Goal: Complete application form

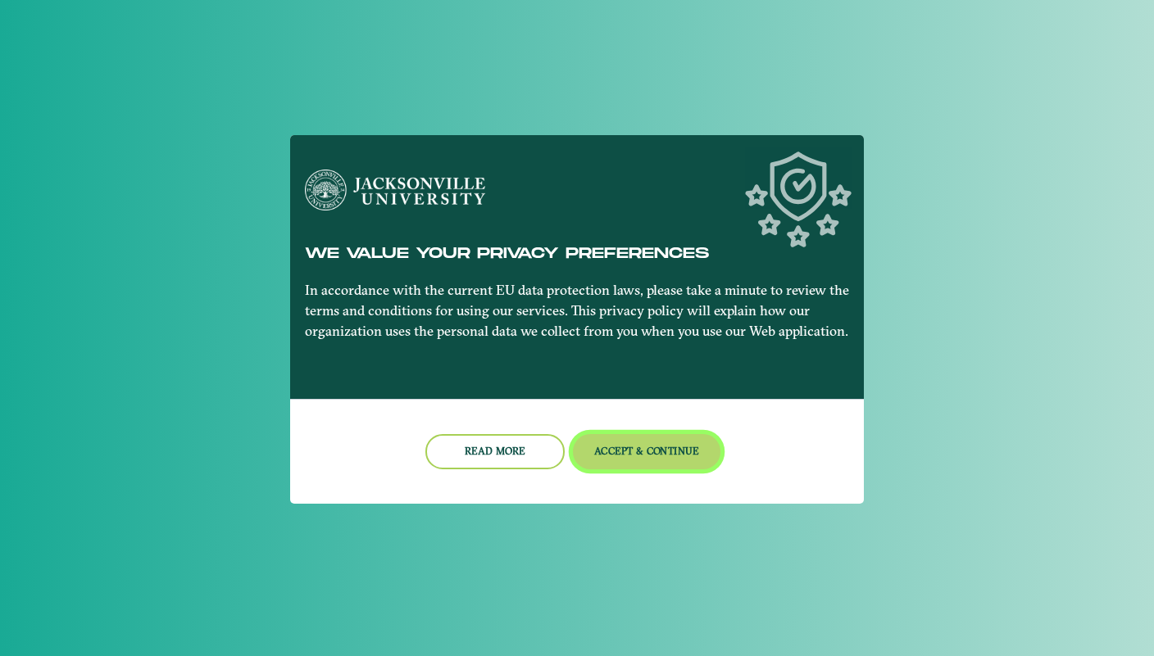
click at [632, 460] on button "Accept & Continue" at bounding box center [647, 451] width 148 height 35
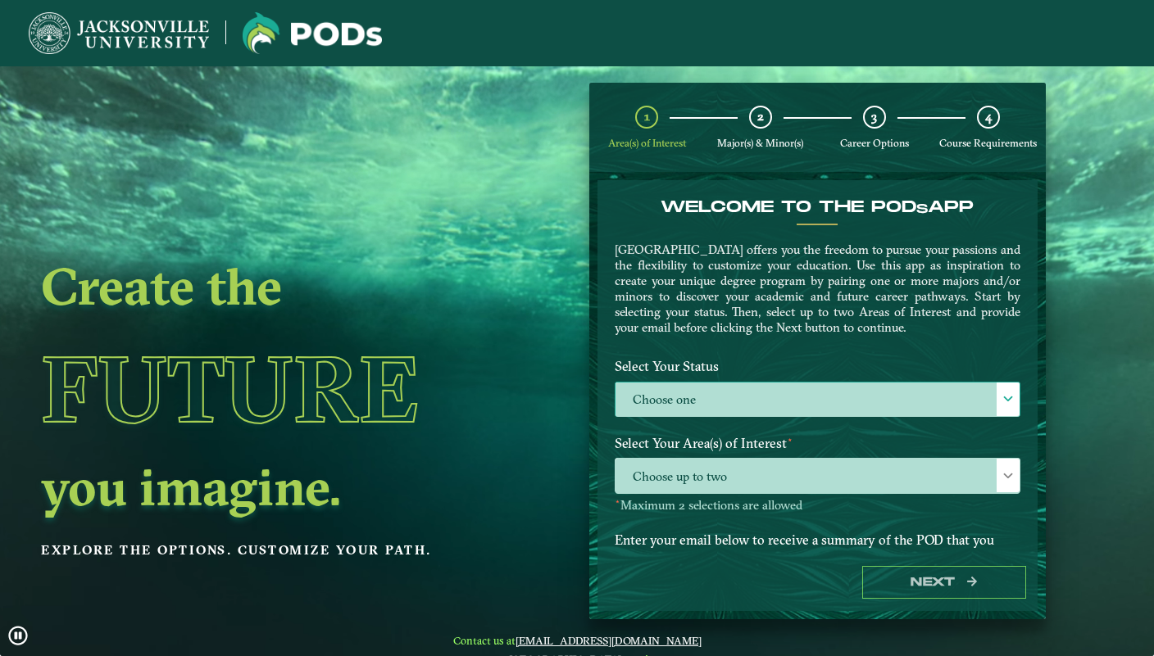
click at [707, 392] on label "Choose one" at bounding box center [817, 400] width 404 height 35
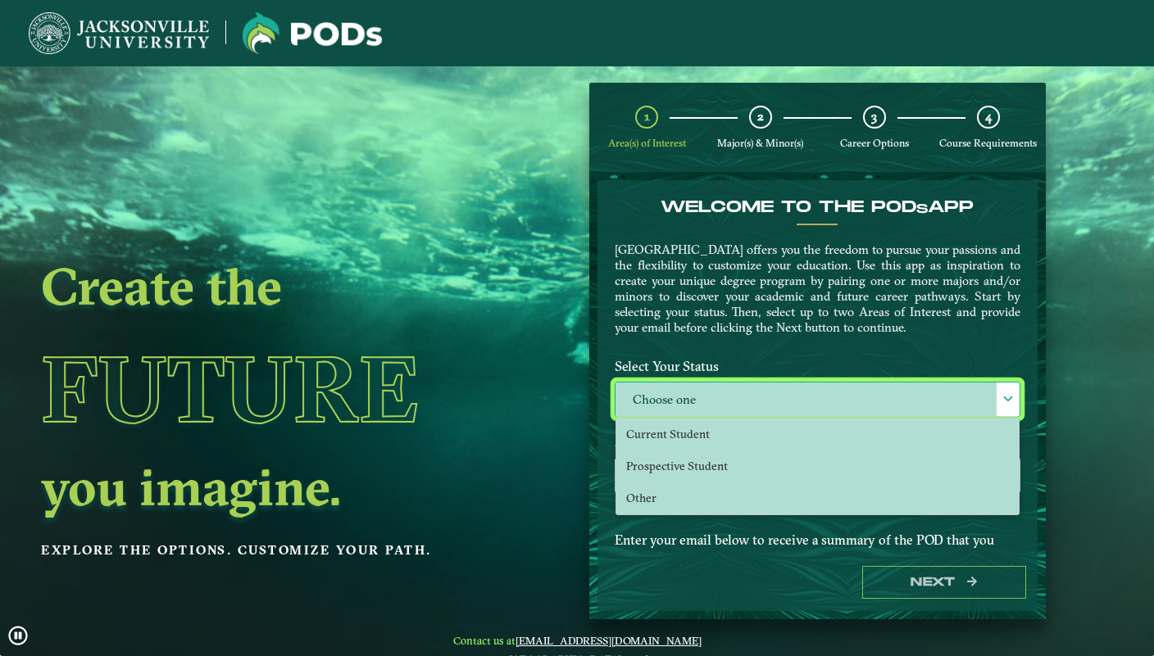
scroll to position [9, 75]
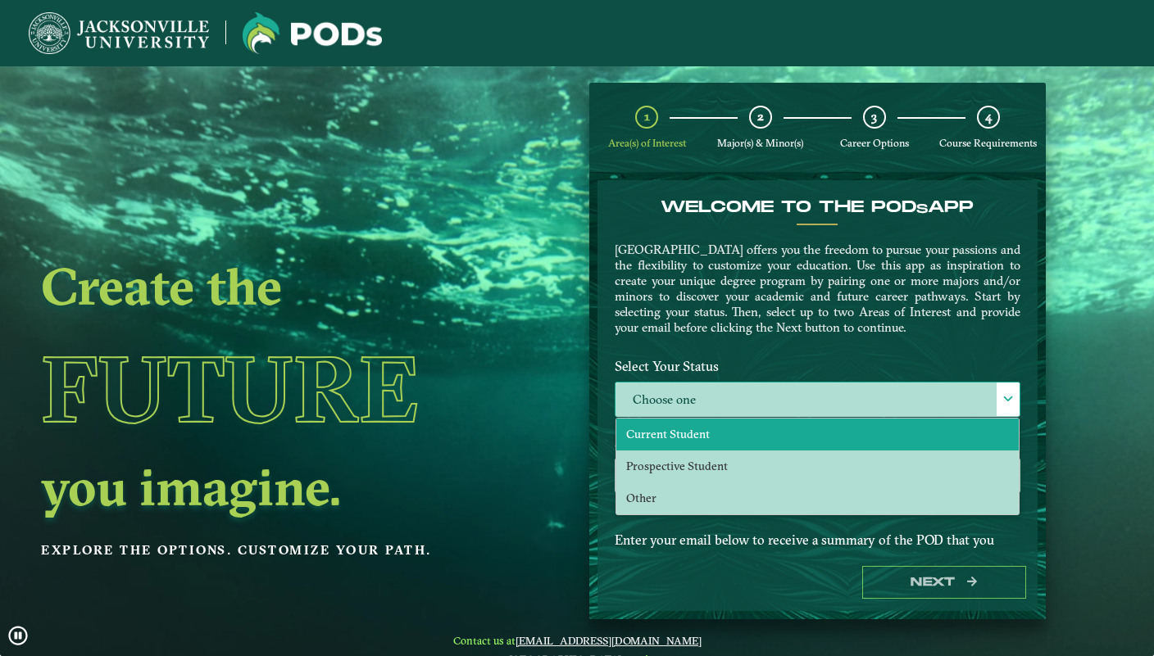
click at [707, 426] on li "Current Student" at bounding box center [817, 435] width 402 height 32
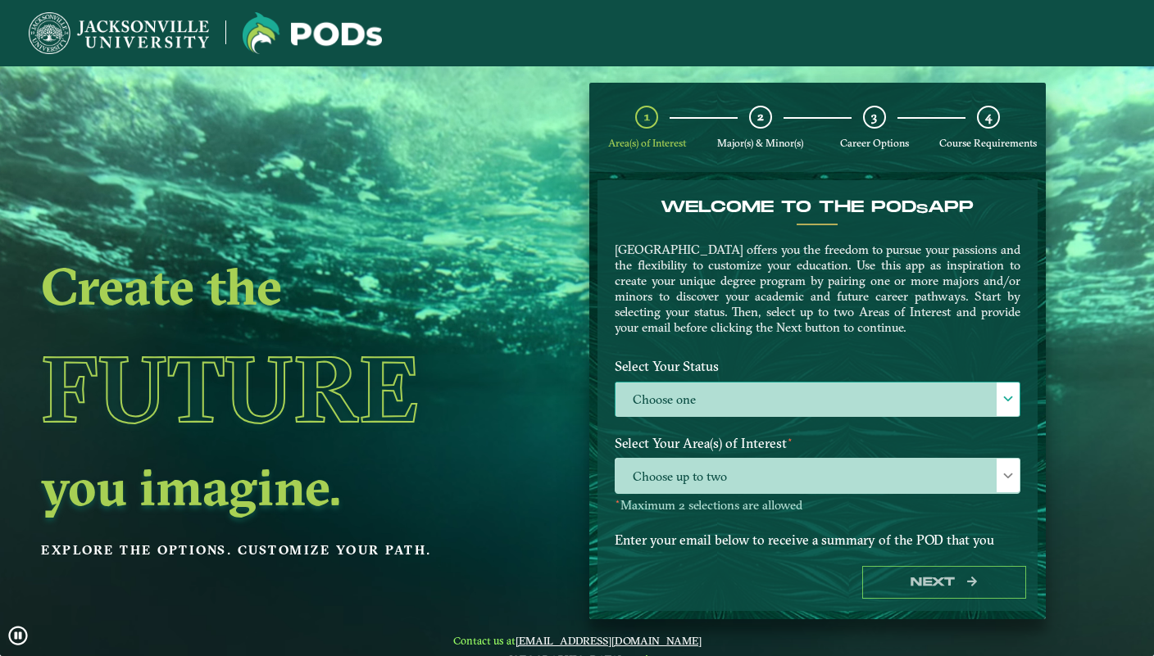
select select "[object Object]"
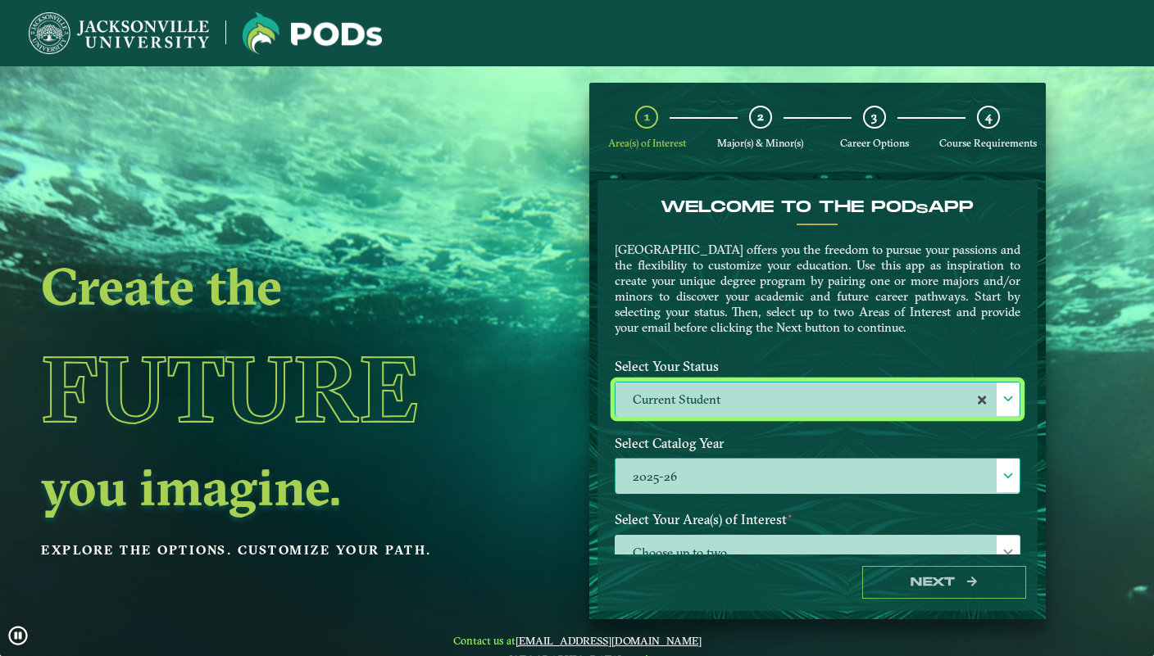
click at [697, 474] on label "2025-26" at bounding box center [817, 476] width 404 height 35
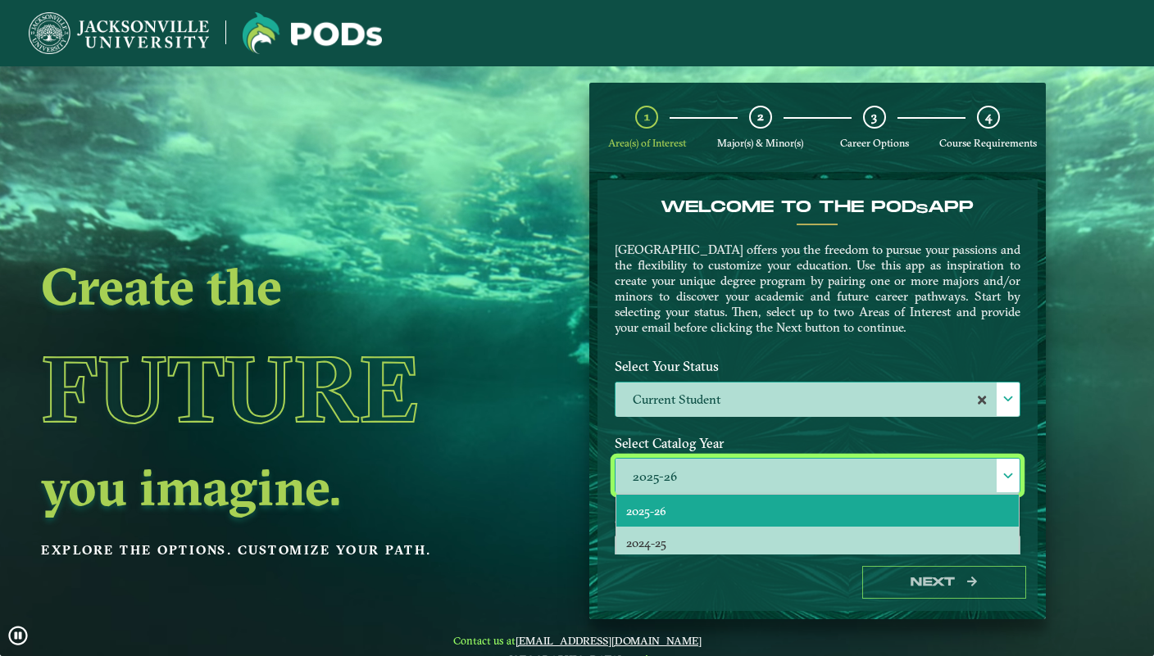
click at [687, 503] on li "2025-26" at bounding box center [817, 511] width 402 height 32
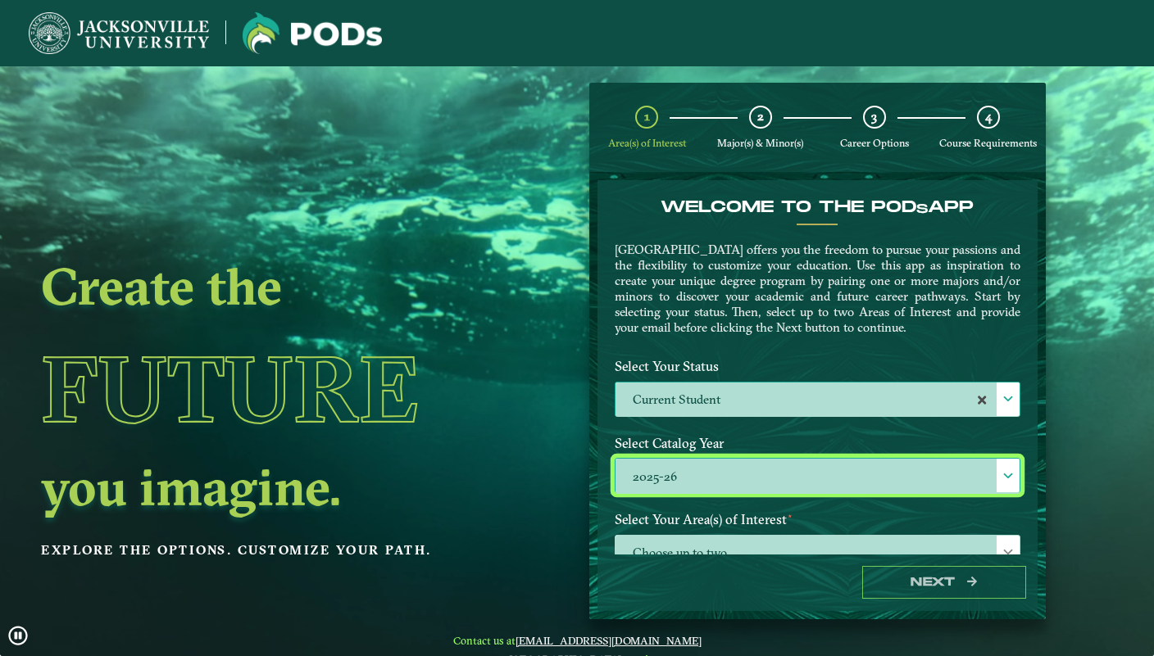
scroll to position [171, 0]
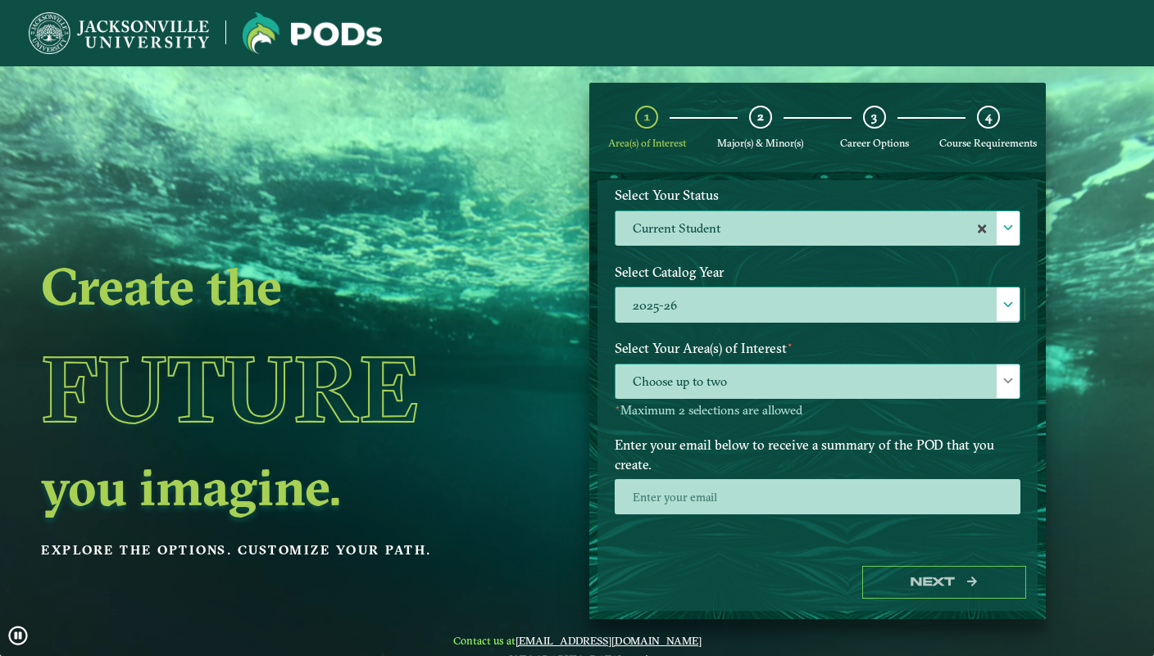
click at [697, 389] on span "Choose up to two" at bounding box center [817, 382] width 404 height 35
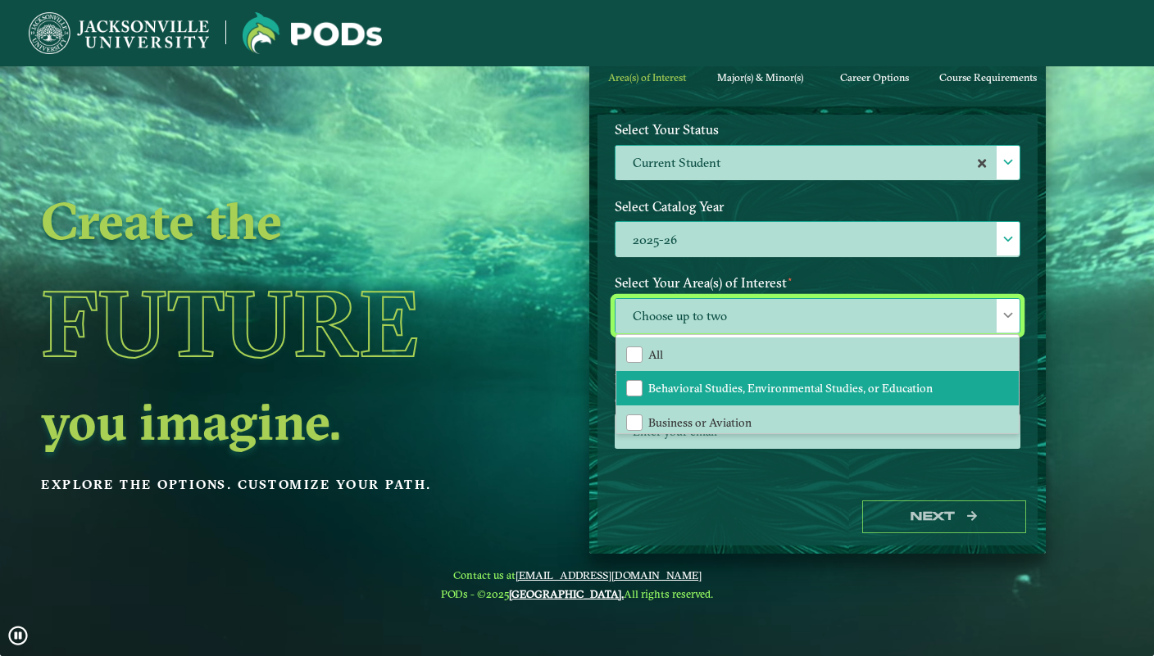
scroll to position [111, 0]
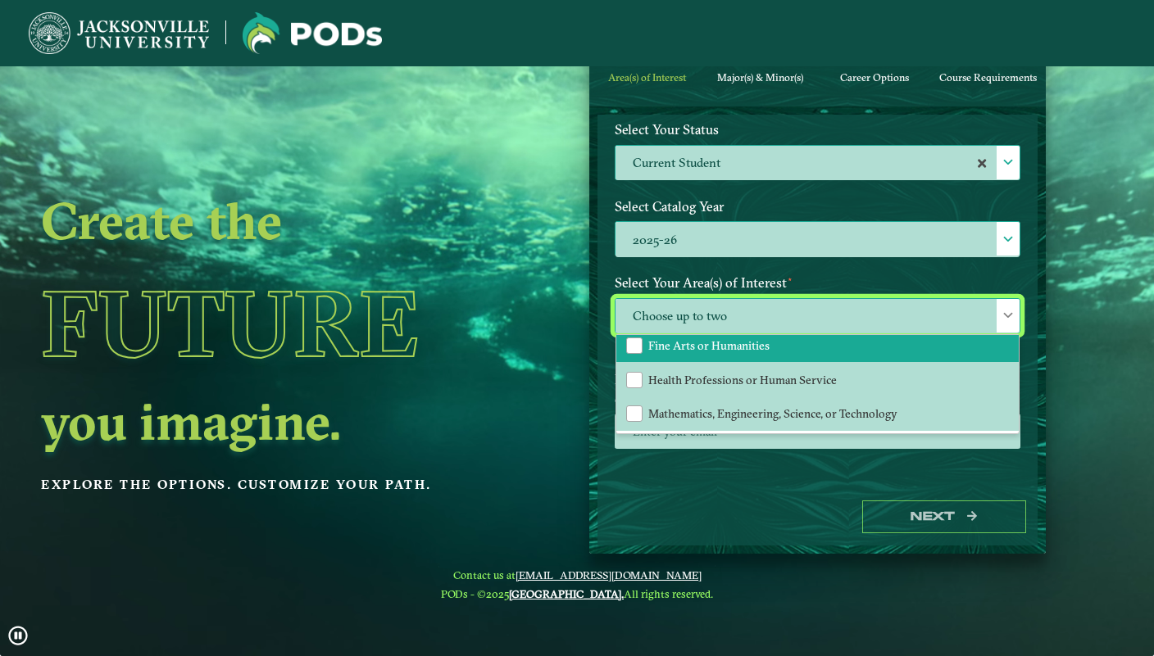
click at [802, 346] on li "Fine Arts or Humanities" at bounding box center [817, 346] width 402 height 34
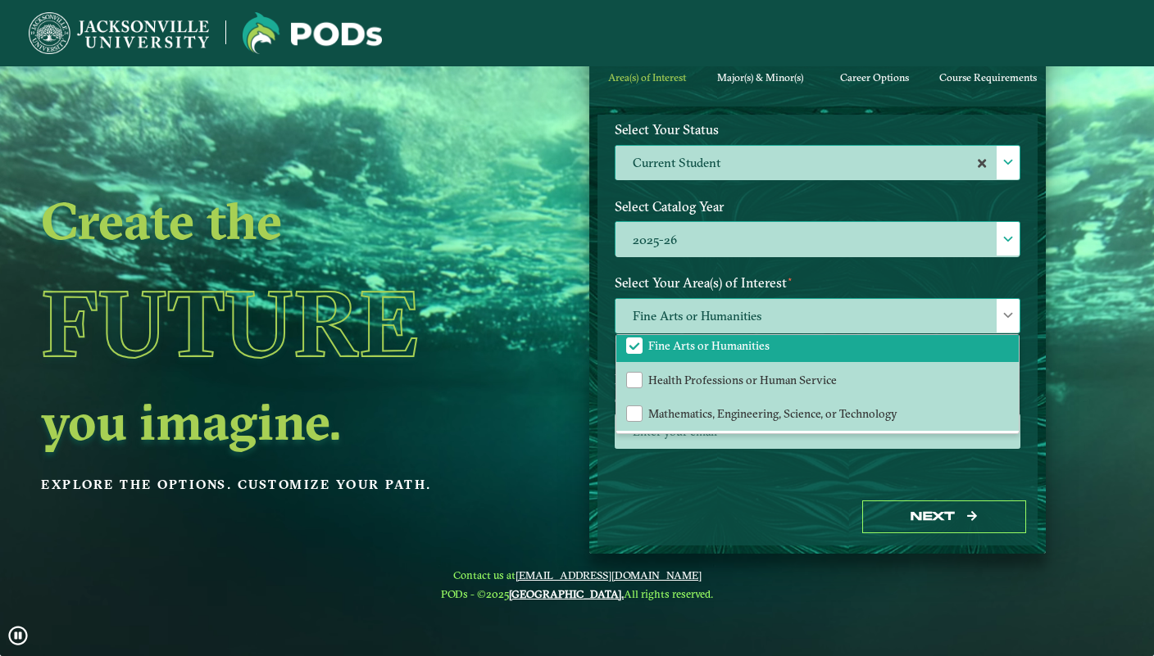
click at [1020, 313] on div "Fine Arts or Humanities All Behavioral Studies, Environmental Studies, or Educa…" at bounding box center [818, 315] width 406 height 35
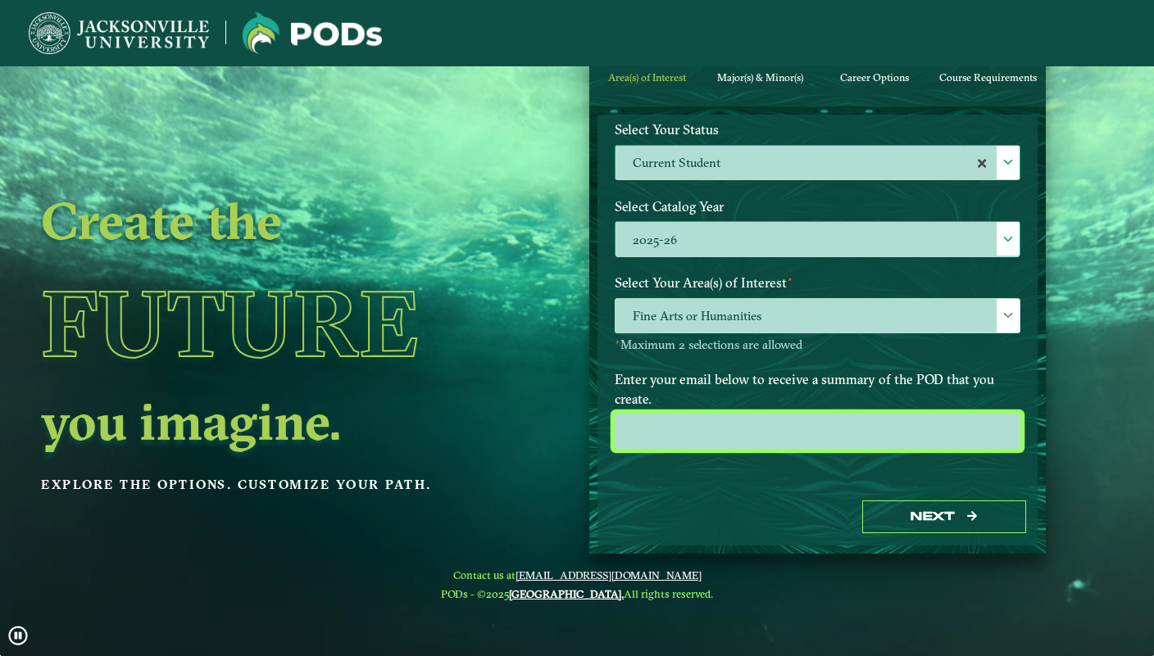
click at [753, 433] on input "email" at bounding box center [818, 431] width 406 height 35
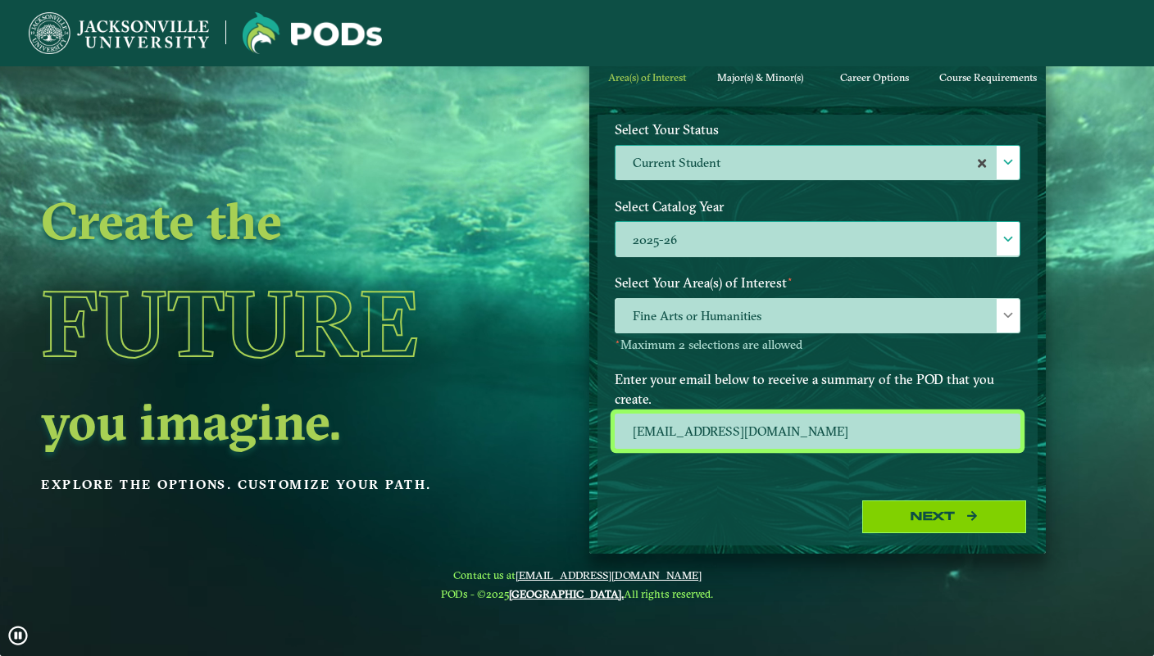
type input "[EMAIL_ADDRESS][DOMAIN_NAME]"
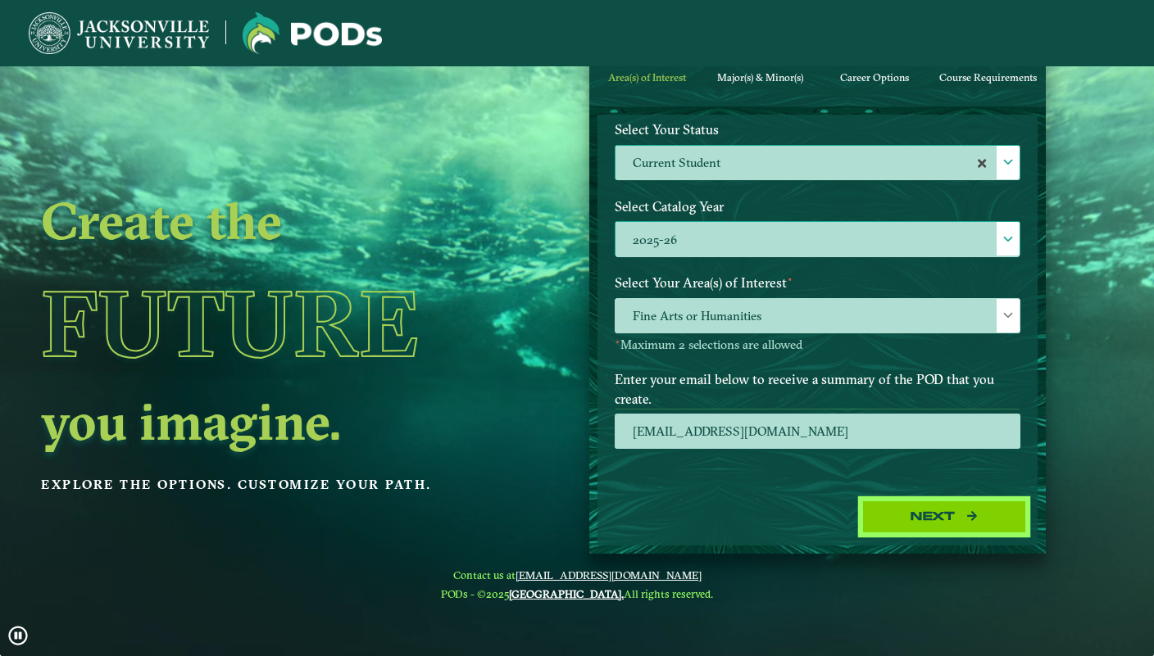
click at [954, 517] on button "Next" at bounding box center [944, 518] width 164 height 34
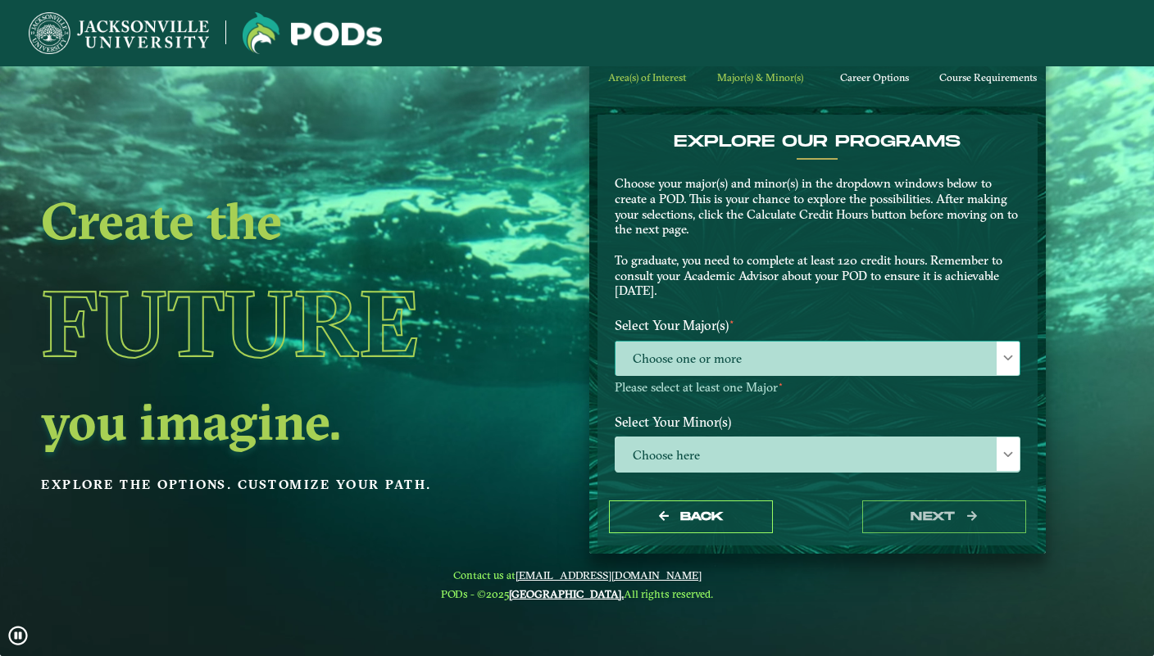
click at [799, 372] on span "Choose one or more" at bounding box center [817, 359] width 404 height 35
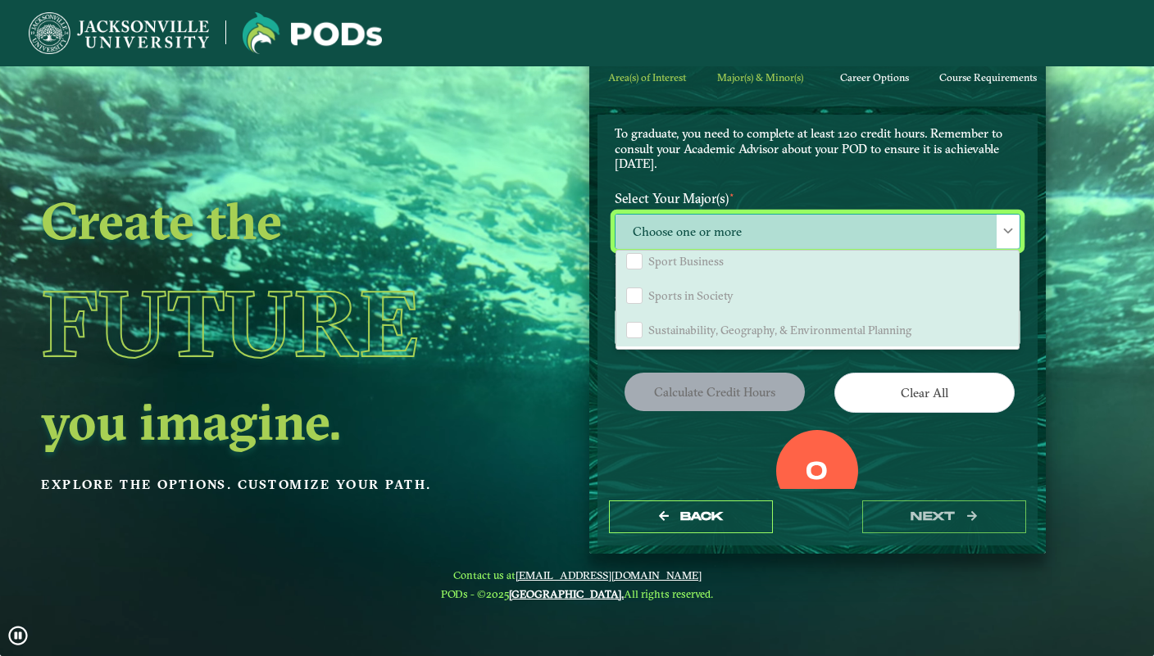
scroll to position [160, 0]
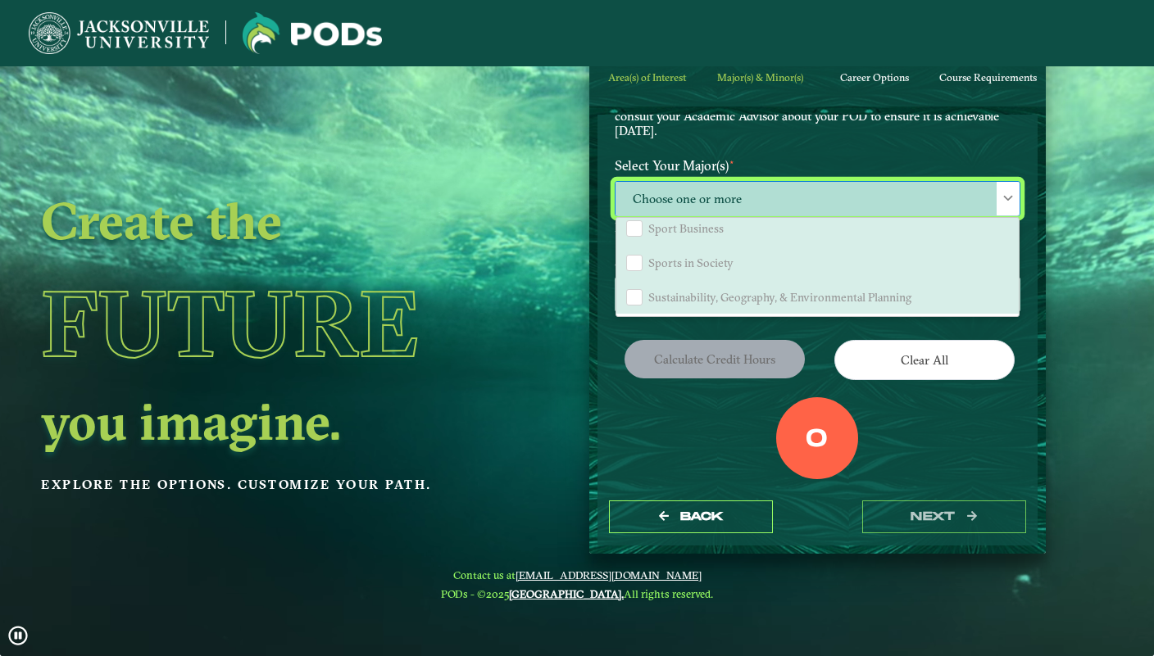
click at [776, 397] on div "0" at bounding box center [817, 438] width 82 height 82
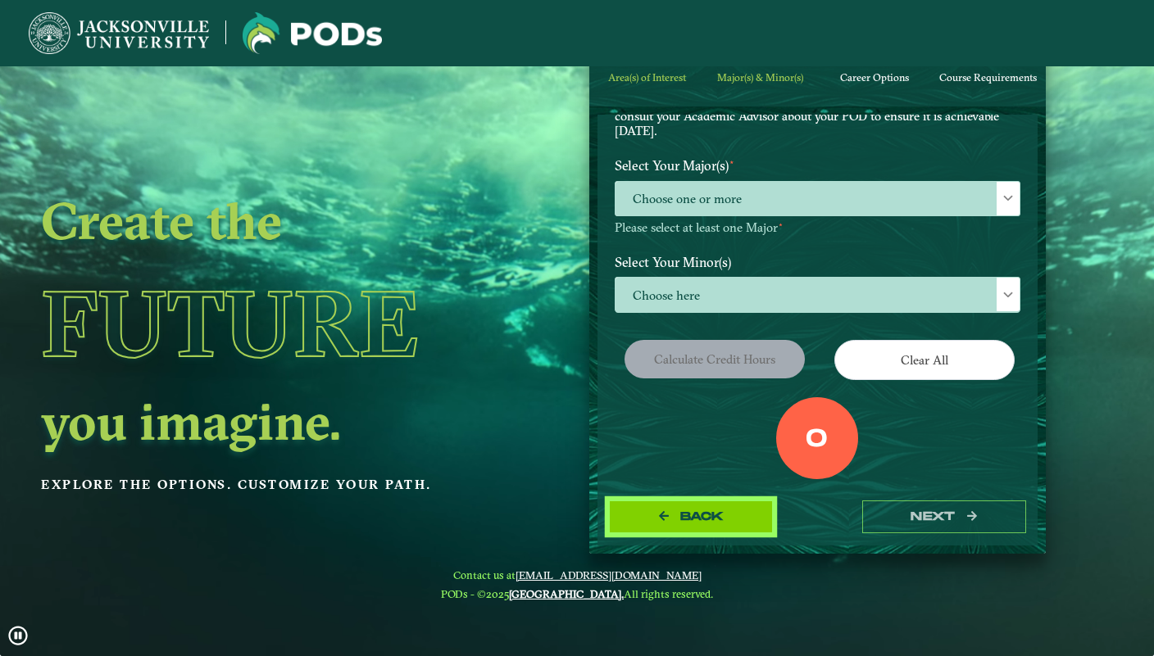
click at [701, 521] on span "Back" at bounding box center [701, 517] width 43 height 14
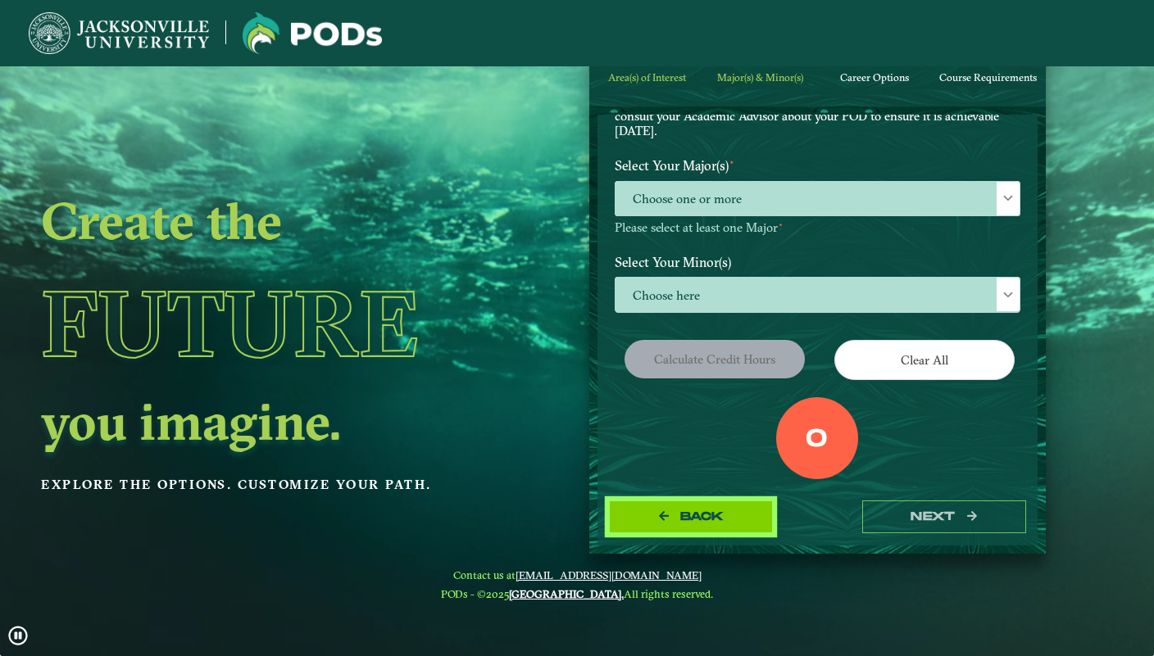
select select "[object Object]"
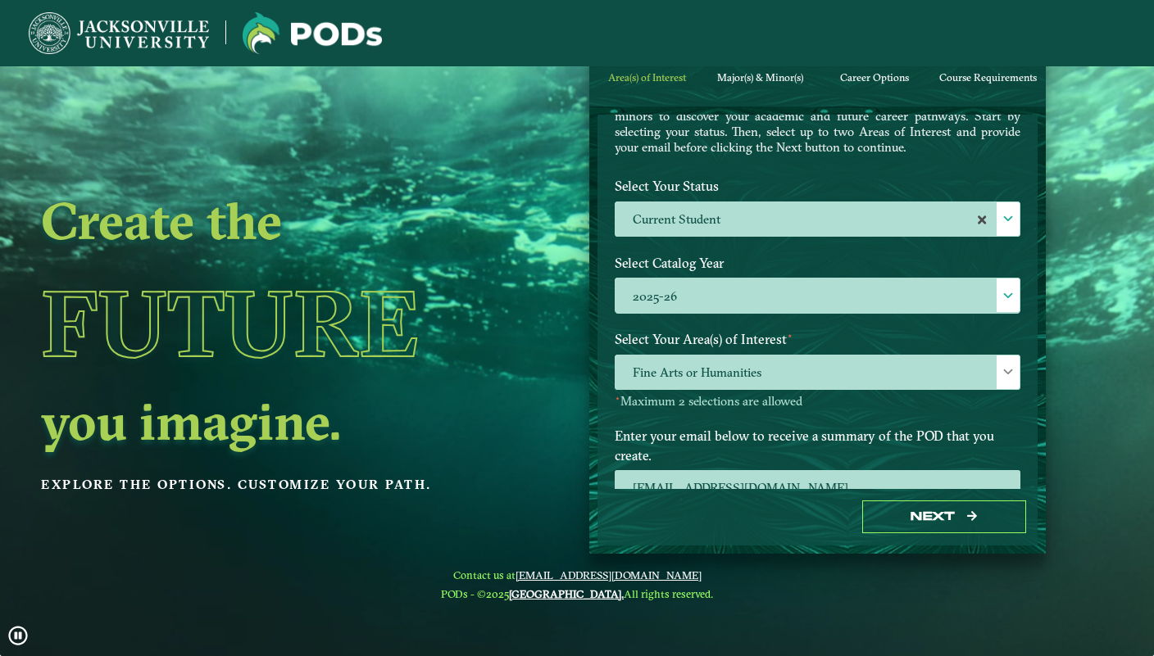
scroll to position [136, 0]
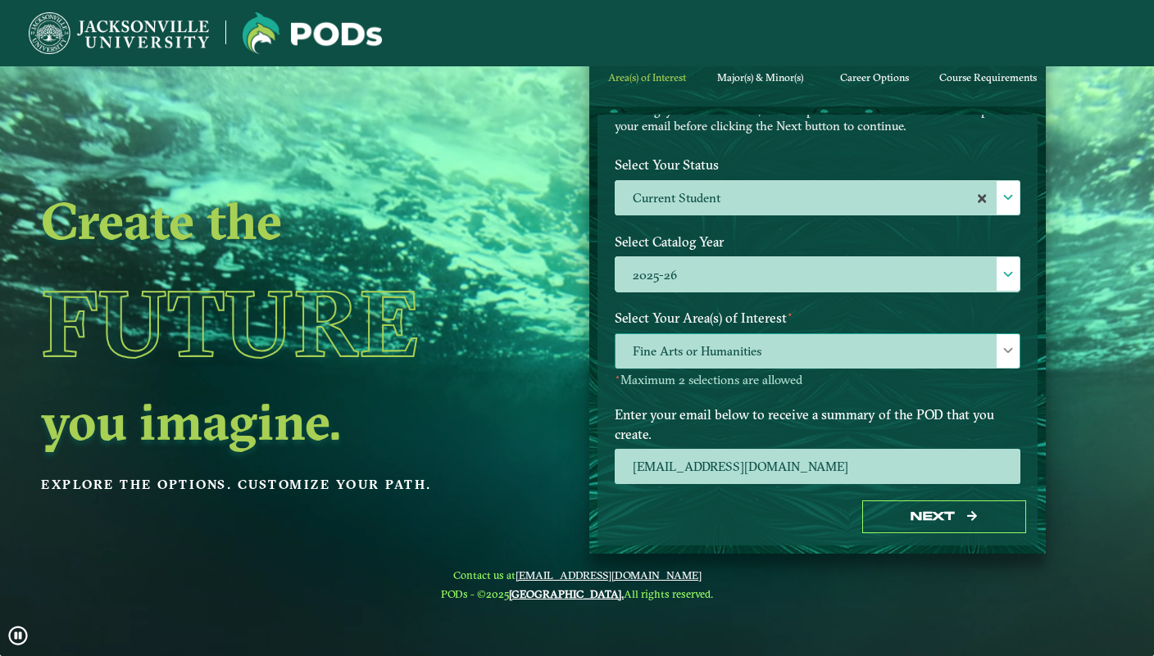
click at [761, 356] on span "Fine Arts or Humanities" at bounding box center [817, 351] width 404 height 35
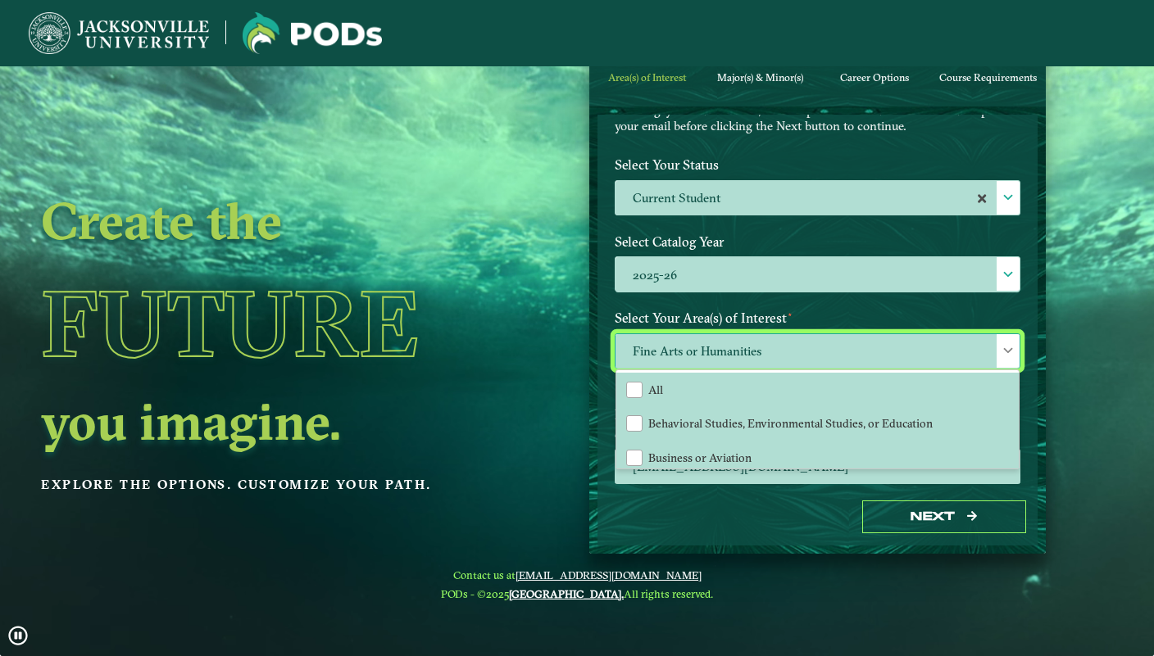
scroll to position [9, 75]
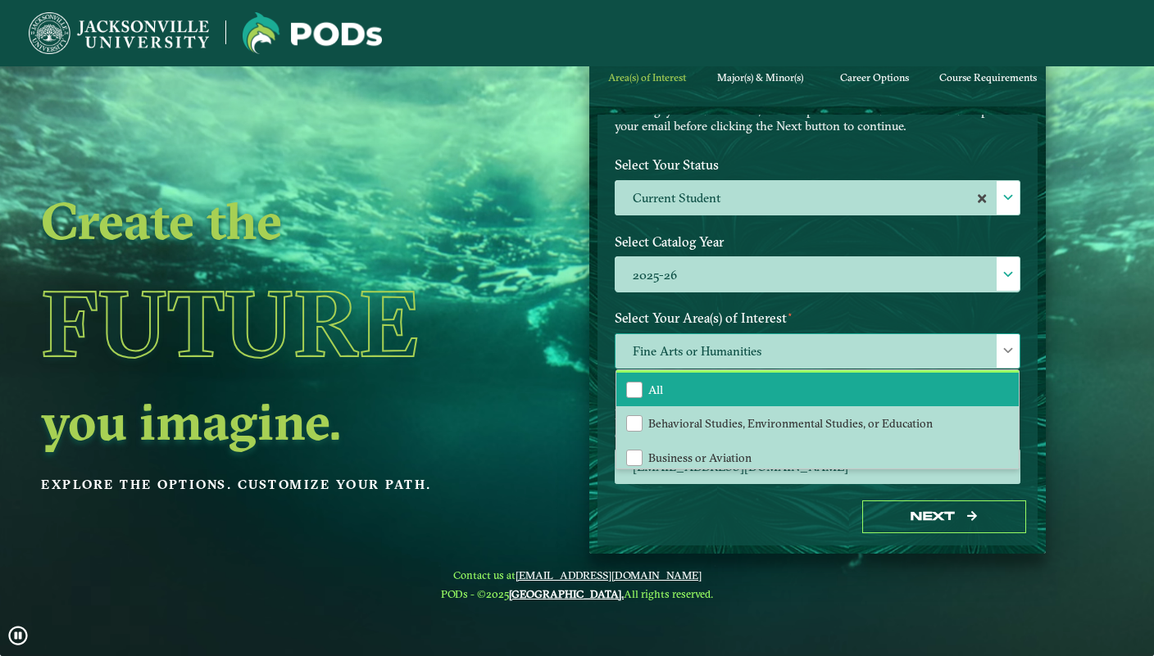
click at [736, 392] on li "All" at bounding box center [817, 390] width 402 height 34
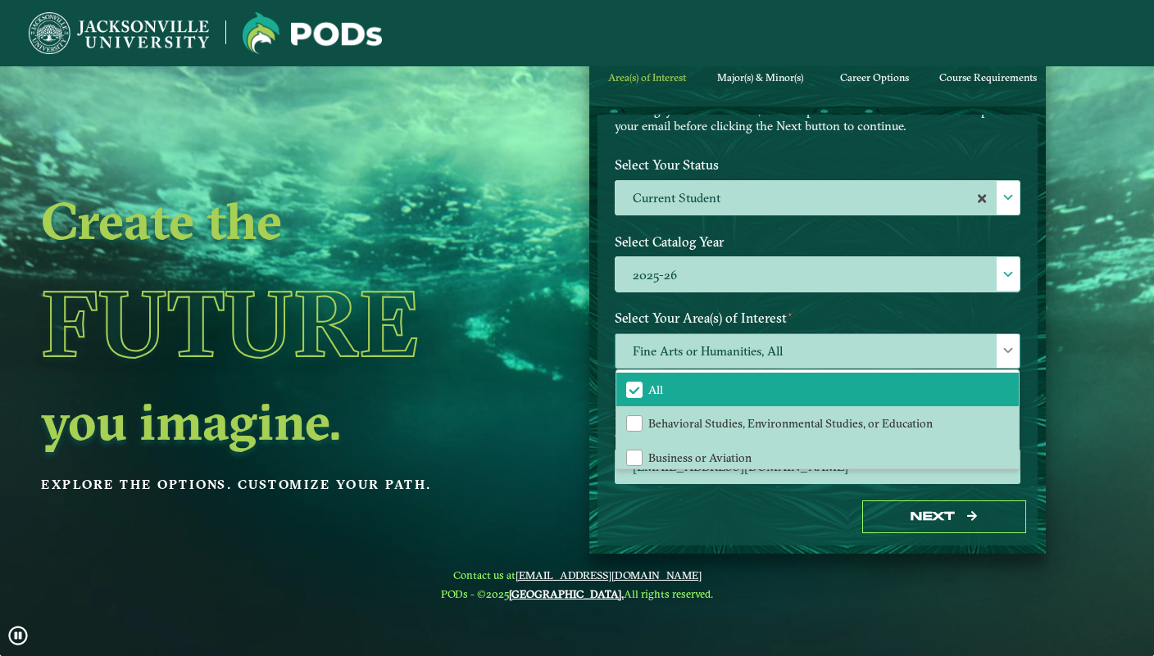
click at [1009, 349] on span at bounding box center [1007, 350] width 11 height 11
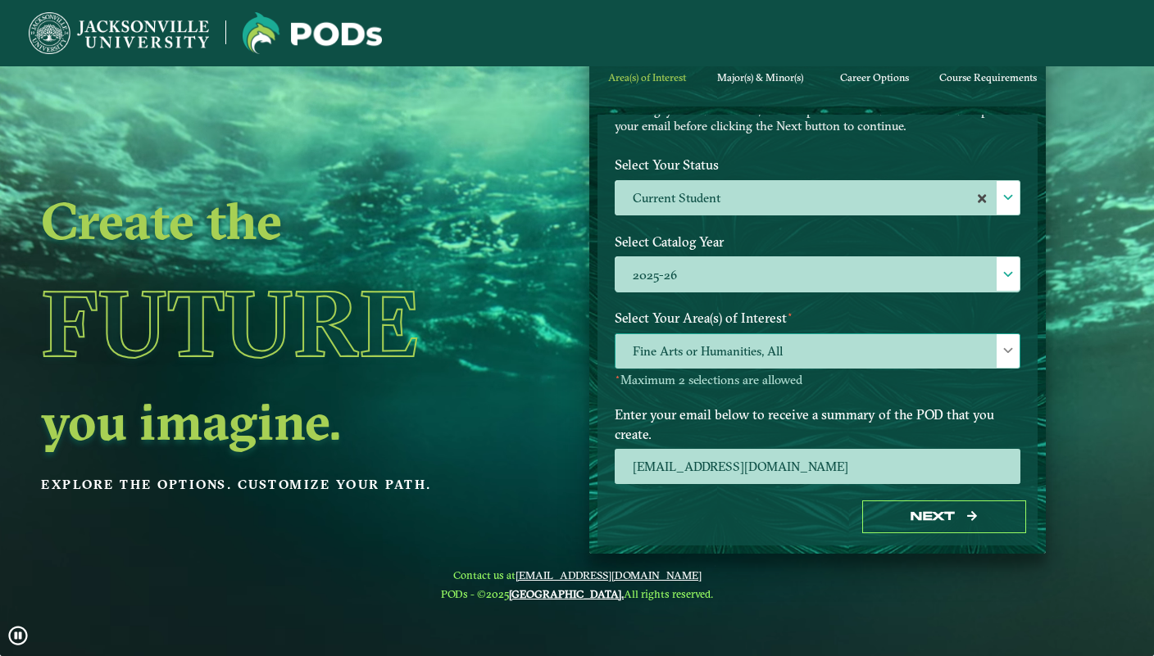
click at [897, 347] on span "Fine Arts or Humanities, All" at bounding box center [817, 351] width 404 height 35
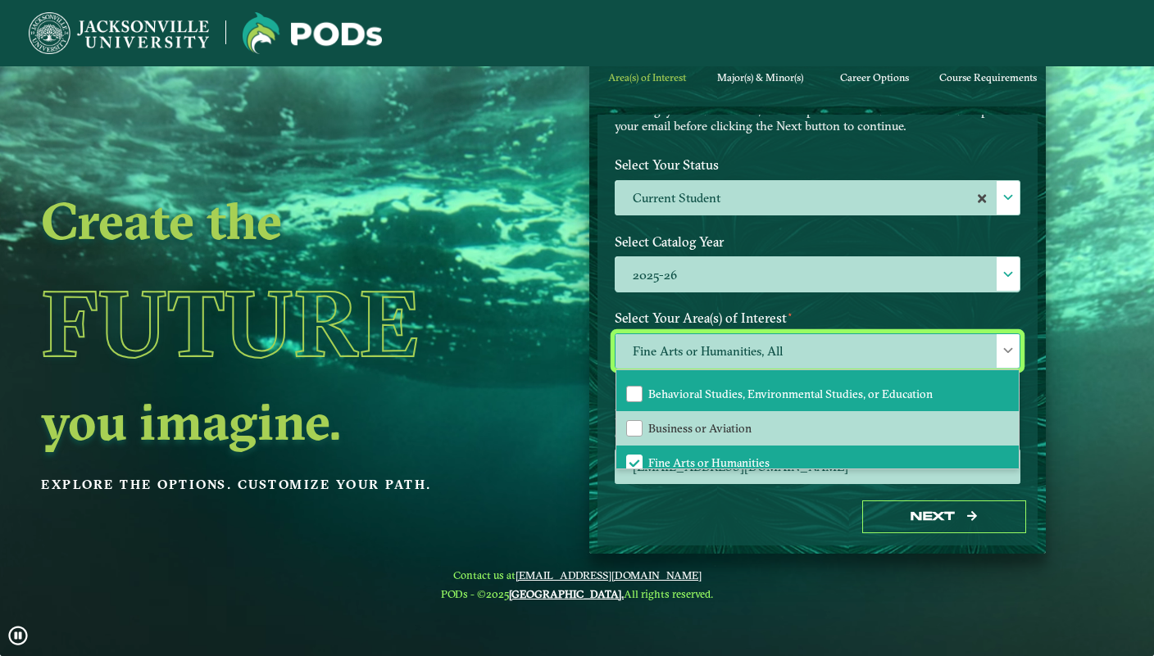
scroll to position [87, 0]
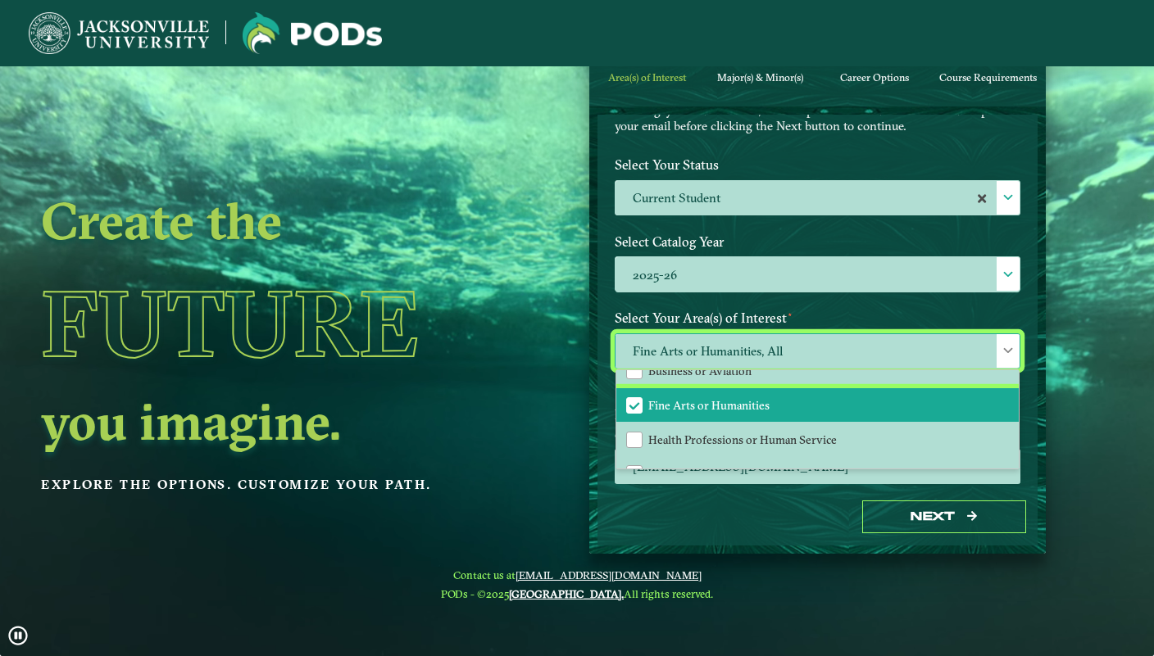
click at [641, 400] on span "Fine Arts or Humanities" at bounding box center [634, 405] width 15 height 15
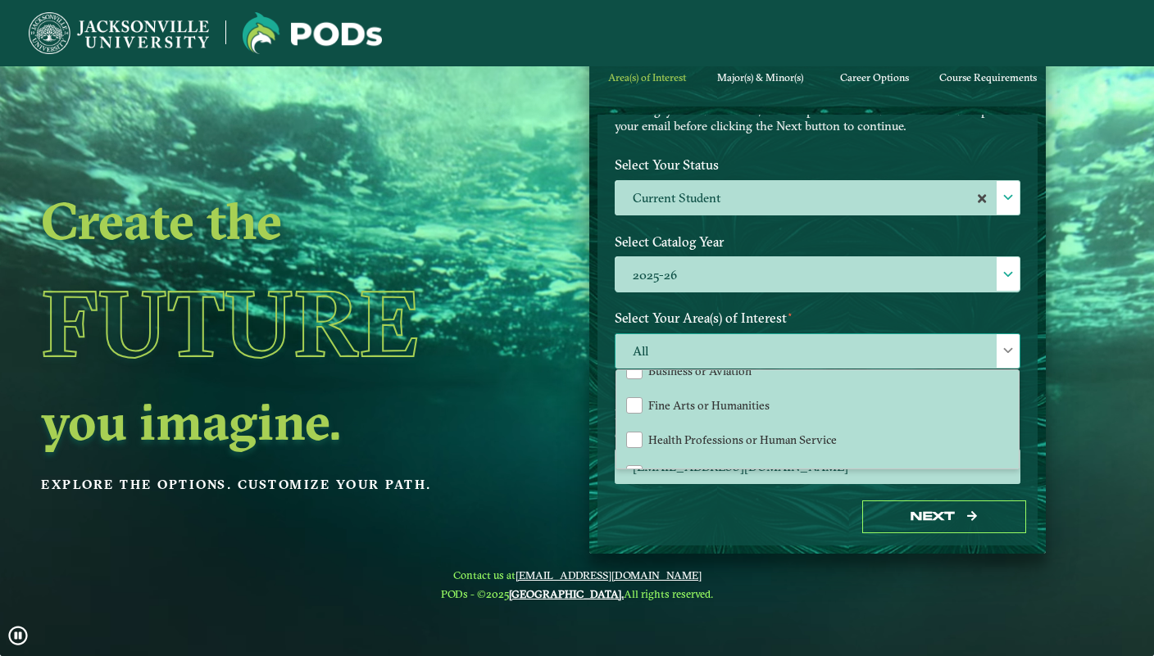
click at [992, 344] on span "All" at bounding box center [817, 351] width 404 height 35
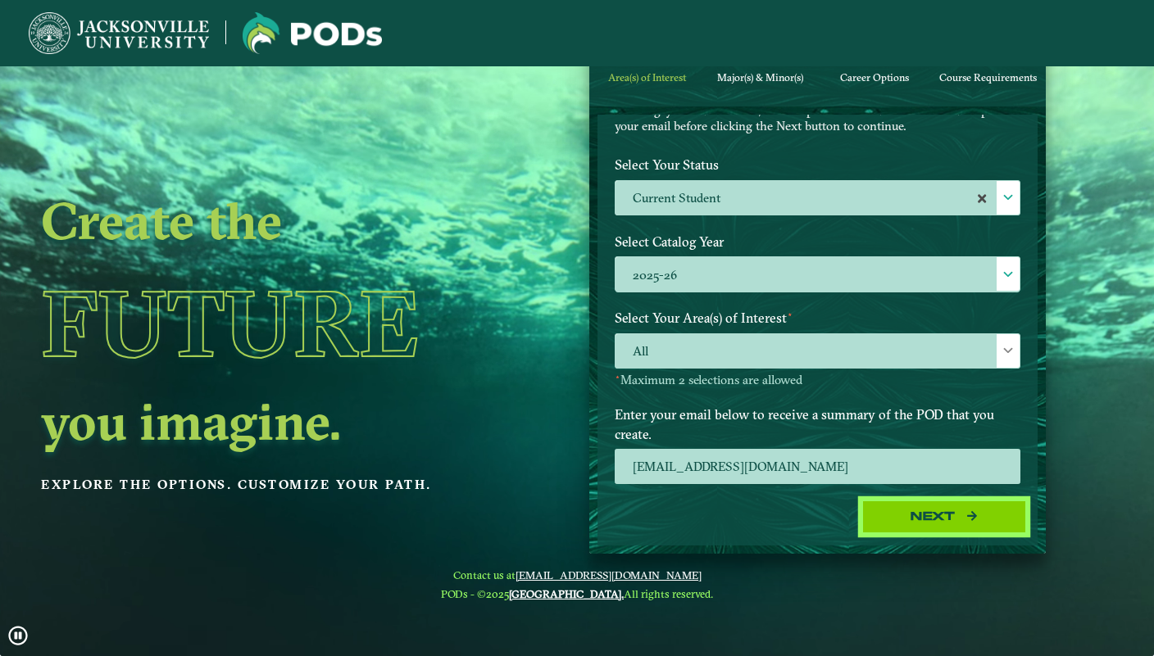
click at [948, 506] on button "Next" at bounding box center [944, 518] width 164 height 34
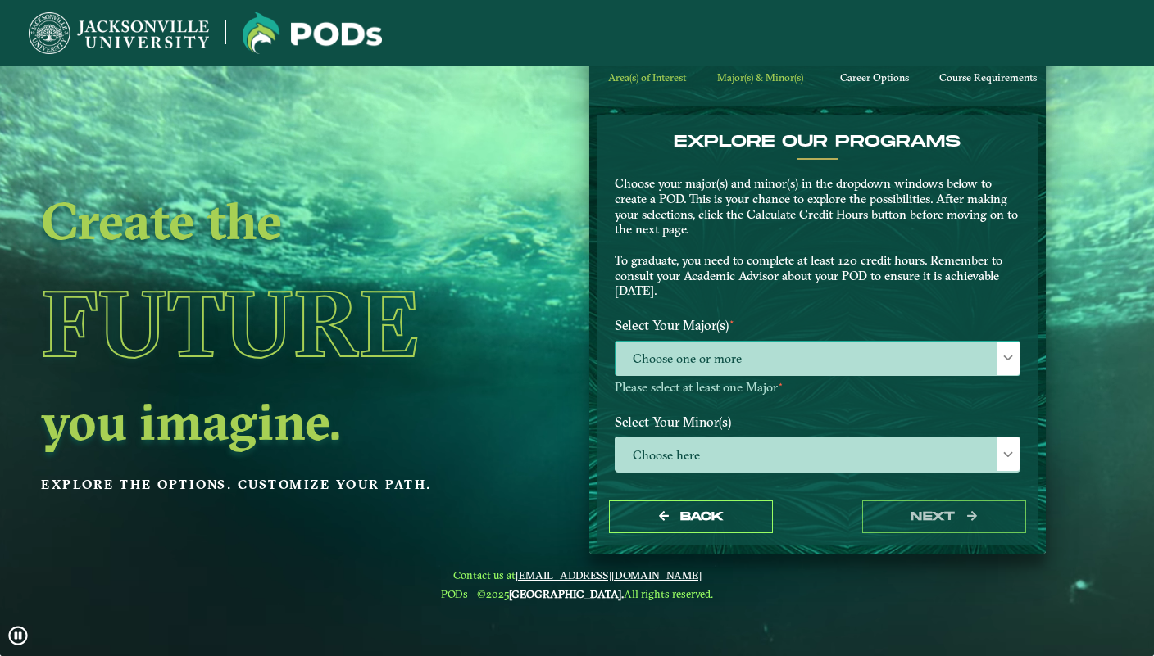
click at [829, 362] on span "Choose one or more" at bounding box center [817, 359] width 404 height 35
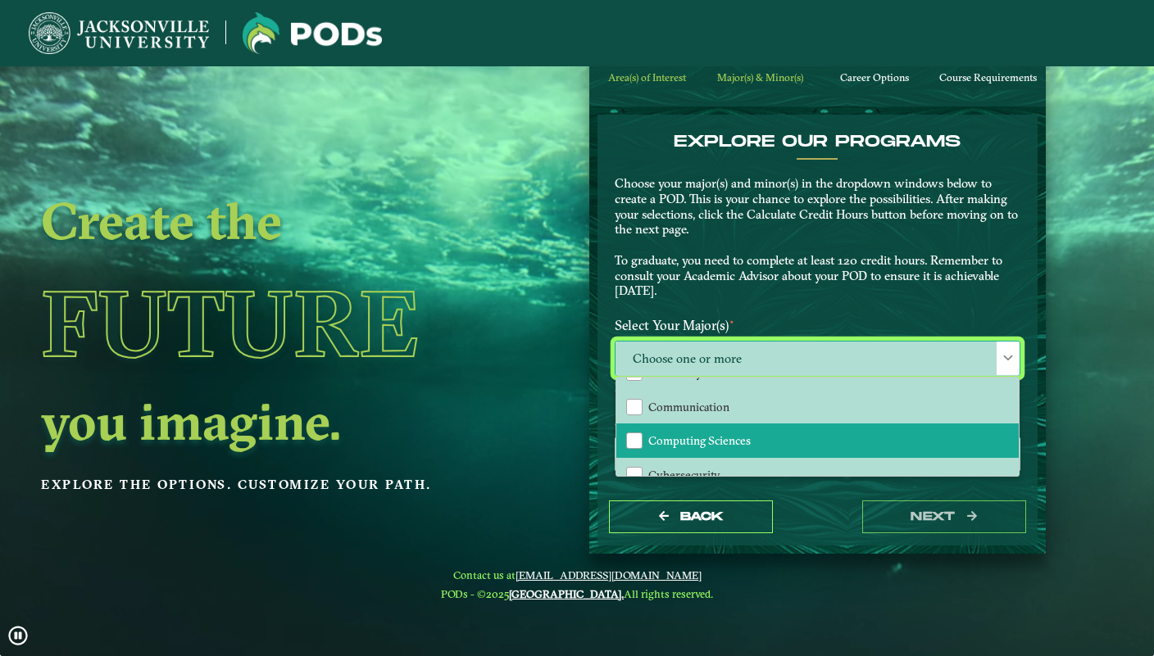
scroll to position [461, 0]
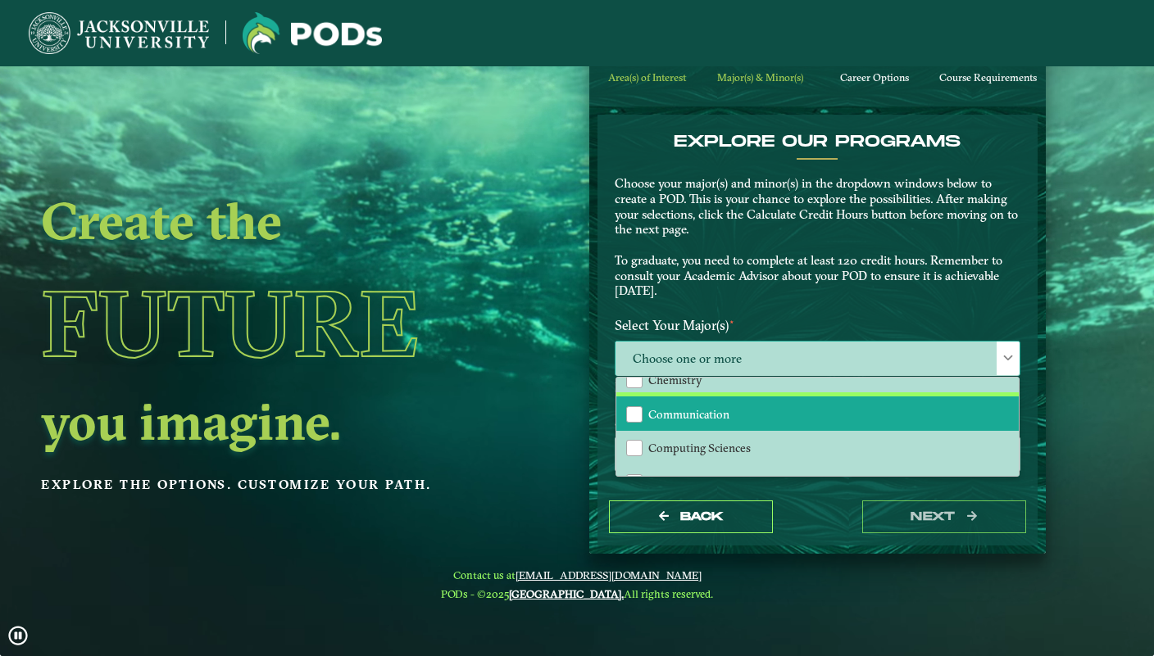
click at [791, 414] on li "Communication" at bounding box center [817, 414] width 402 height 34
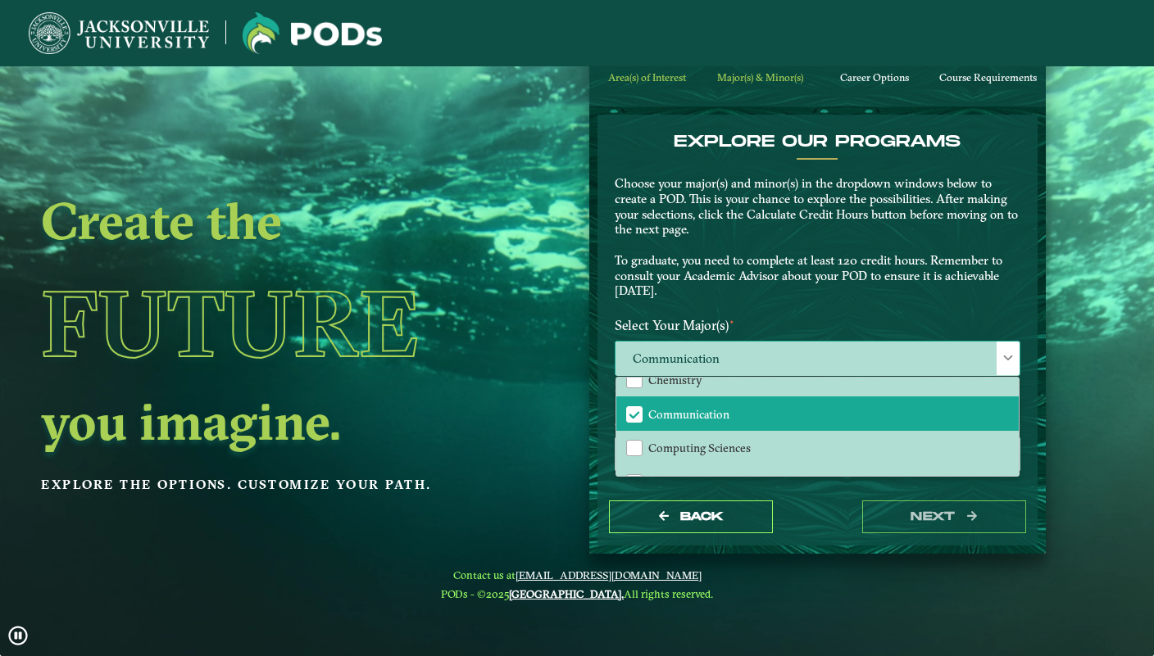
click at [1016, 356] on div at bounding box center [1007, 359] width 23 height 34
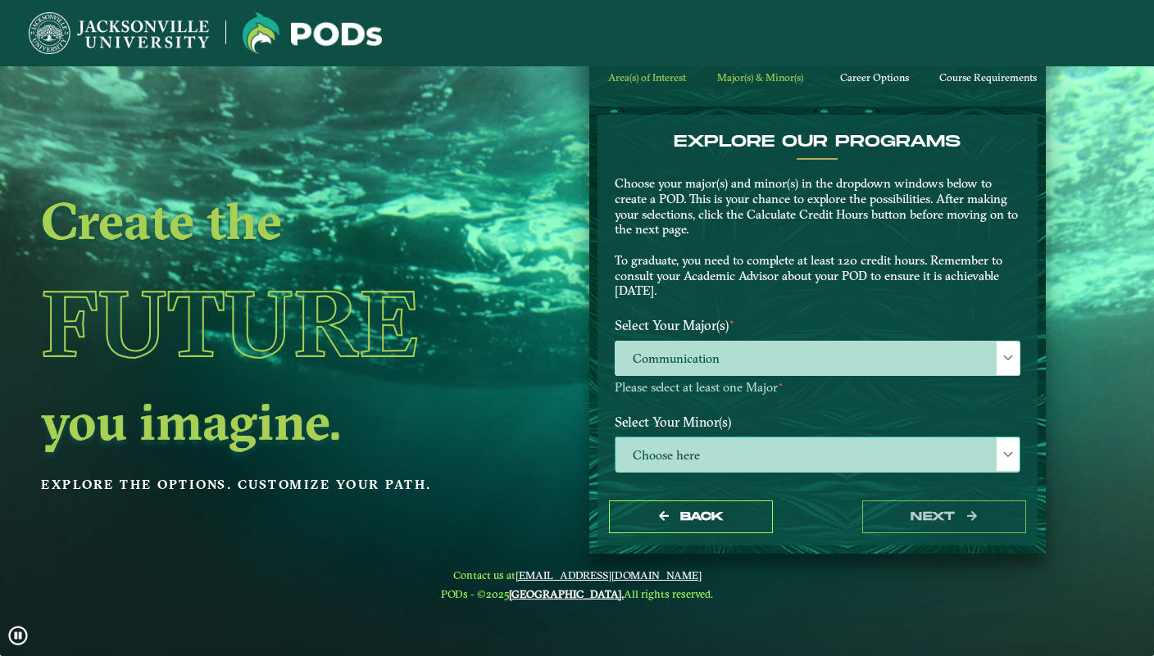
click at [828, 457] on span "Choose here" at bounding box center [817, 455] width 404 height 35
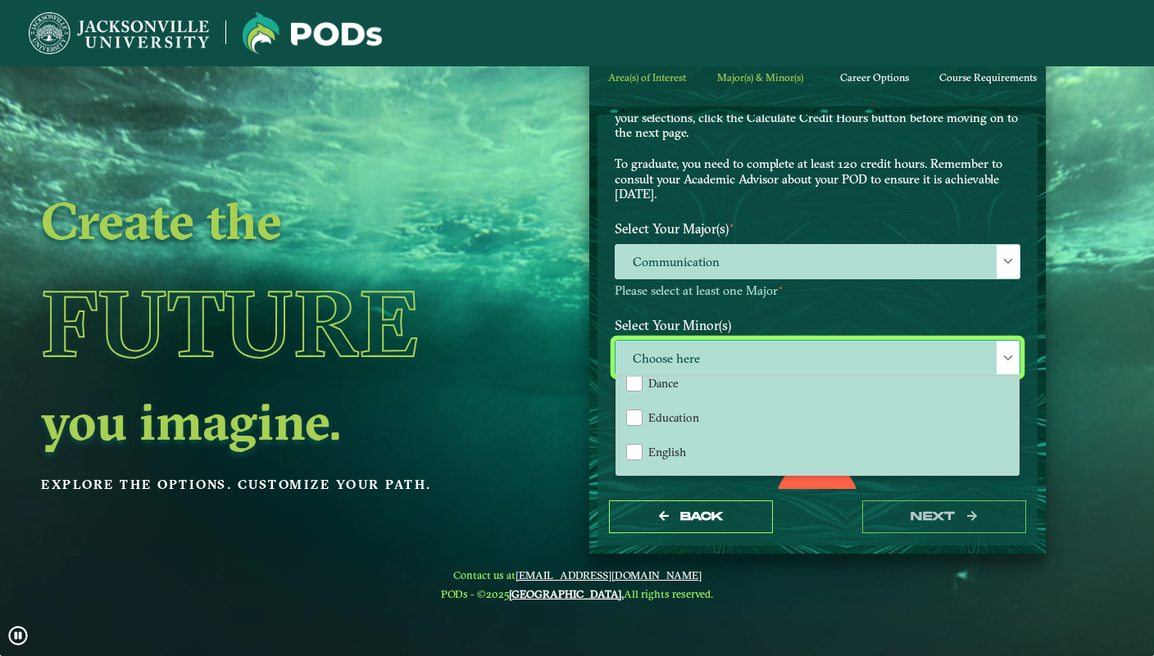
scroll to position [614, 0]
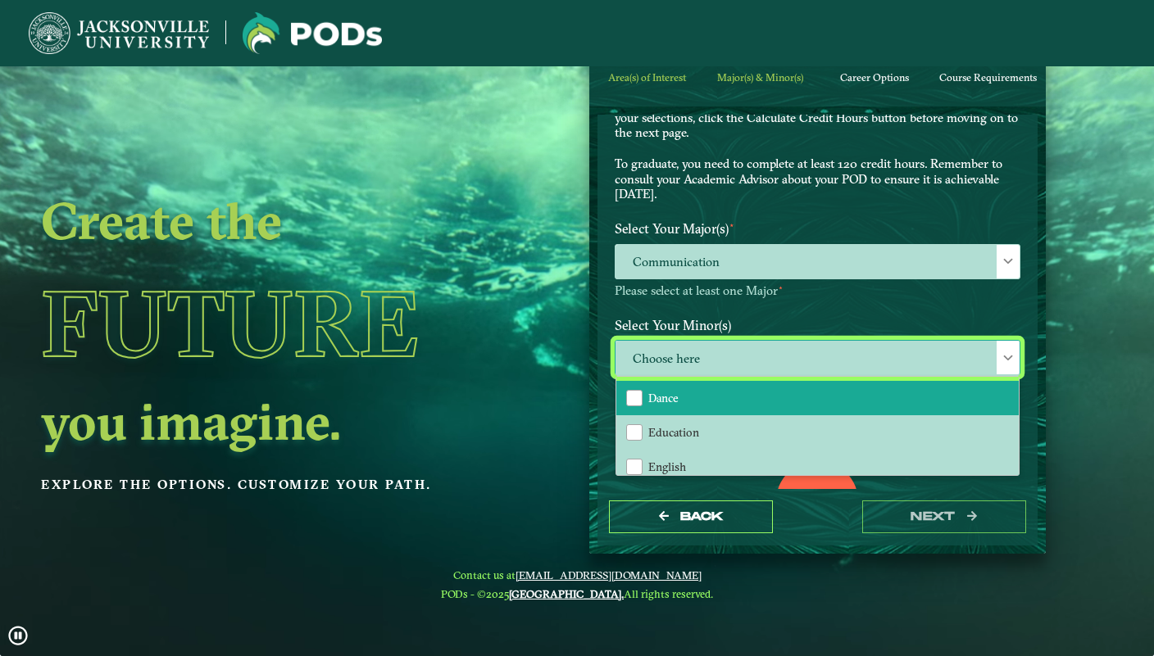
click at [814, 402] on li "Dance" at bounding box center [817, 398] width 402 height 34
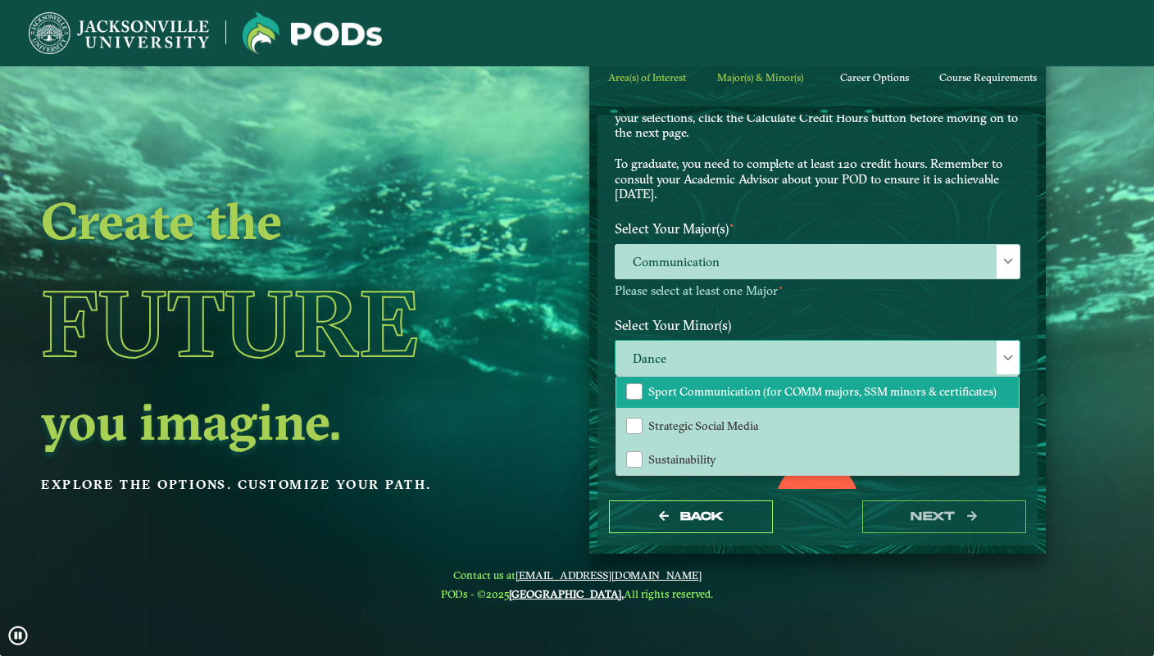
scroll to position [1682, 0]
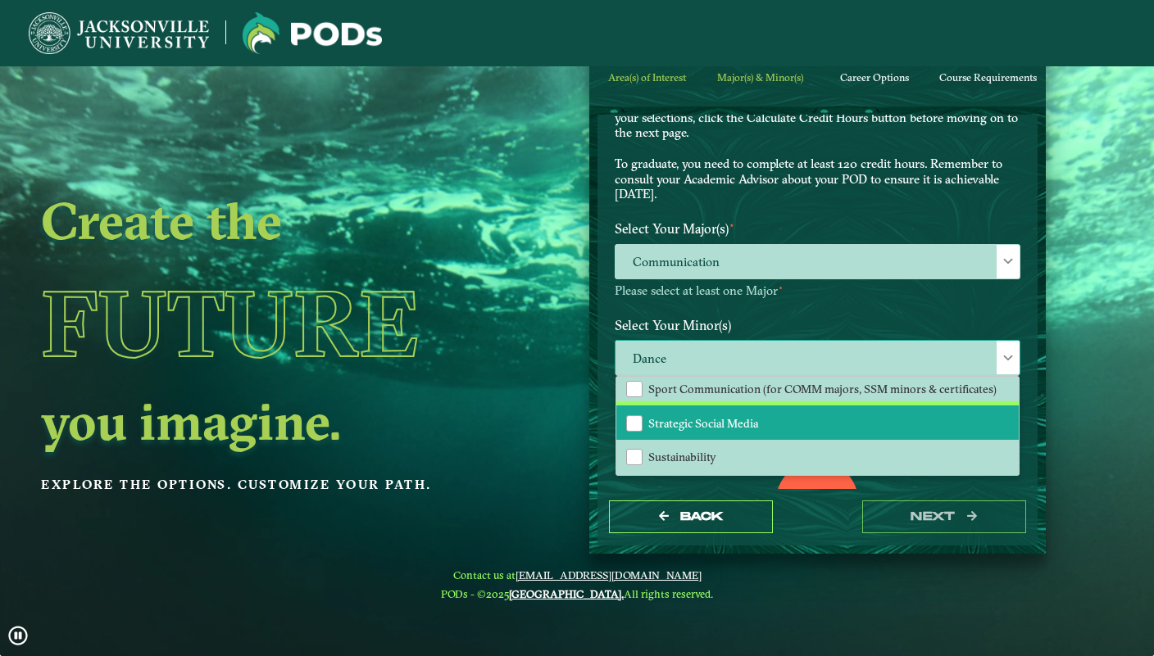
click at [803, 421] on li "Strategic Social Media" at bounding box center [817, 423] width 402 height 34
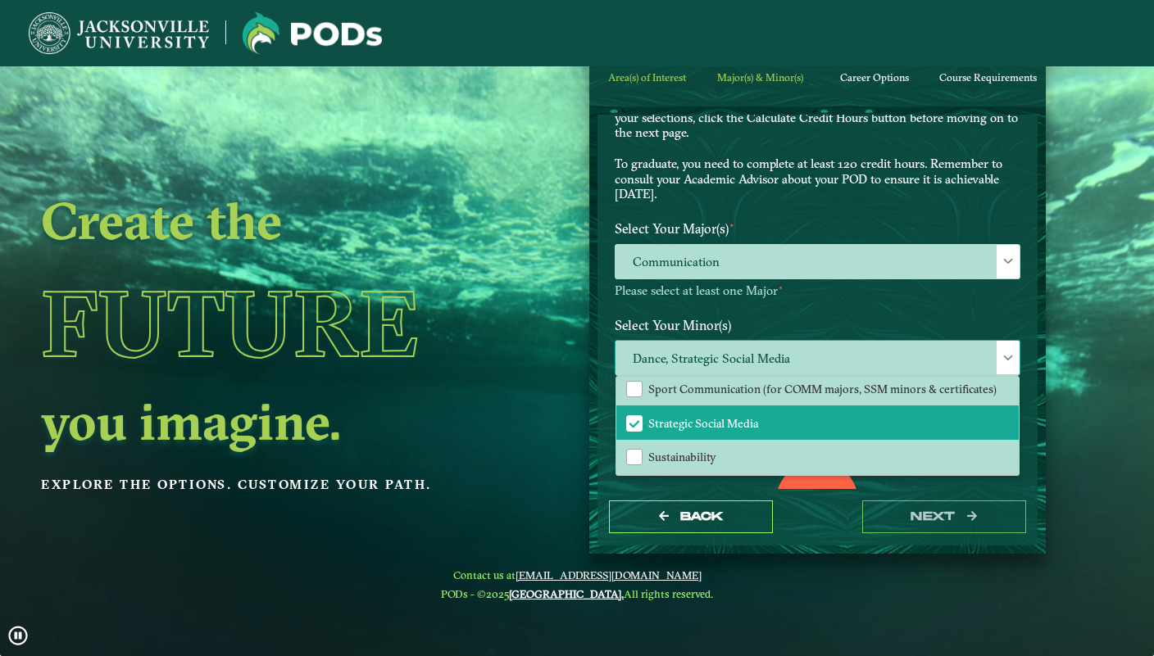
click at [1015, 356] on div at bounding box center [1007, 358] width 23 height 34
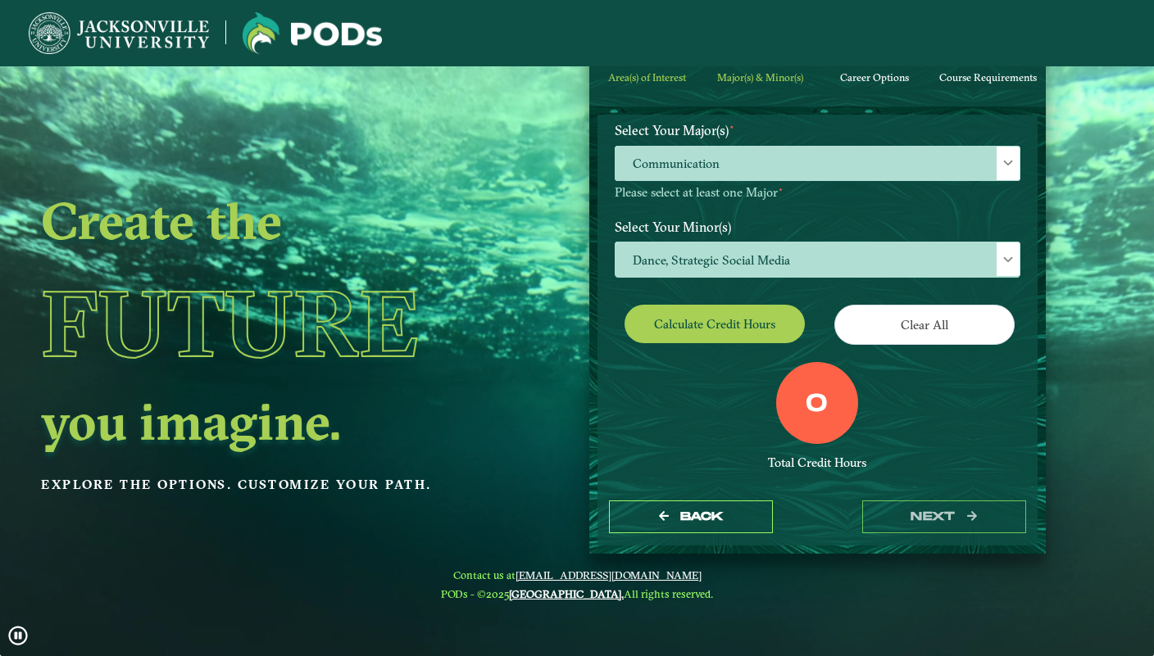
scroll to position [197, 0]
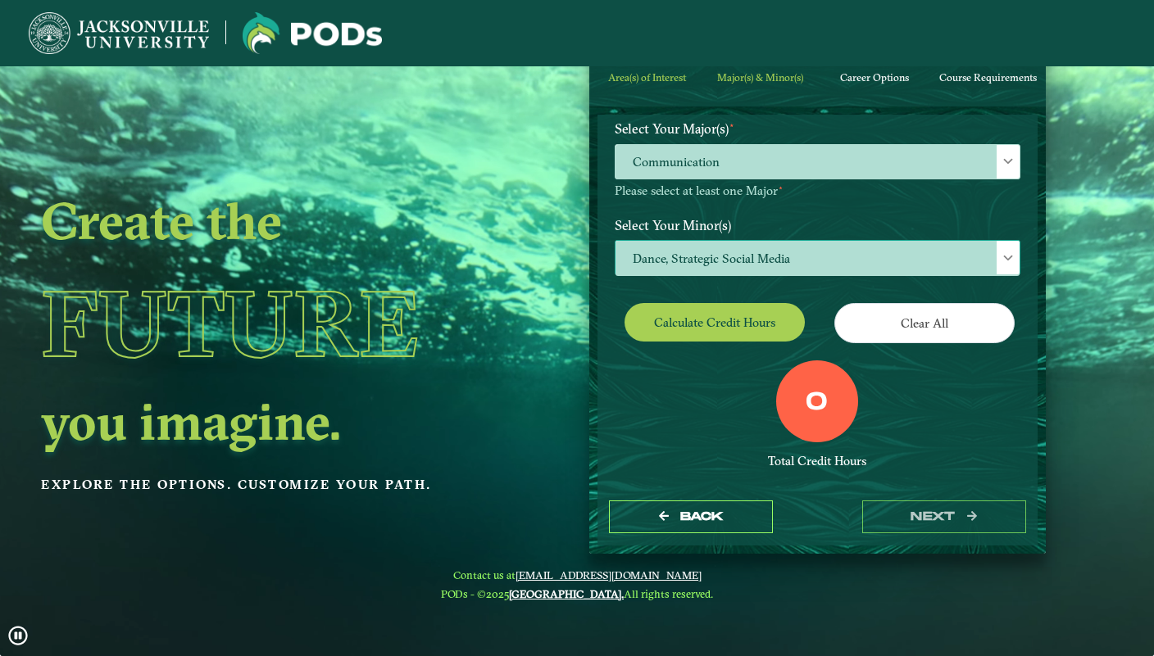
click at [1006, 257] on span at bounding box center [1007, 257] width 11 height 11
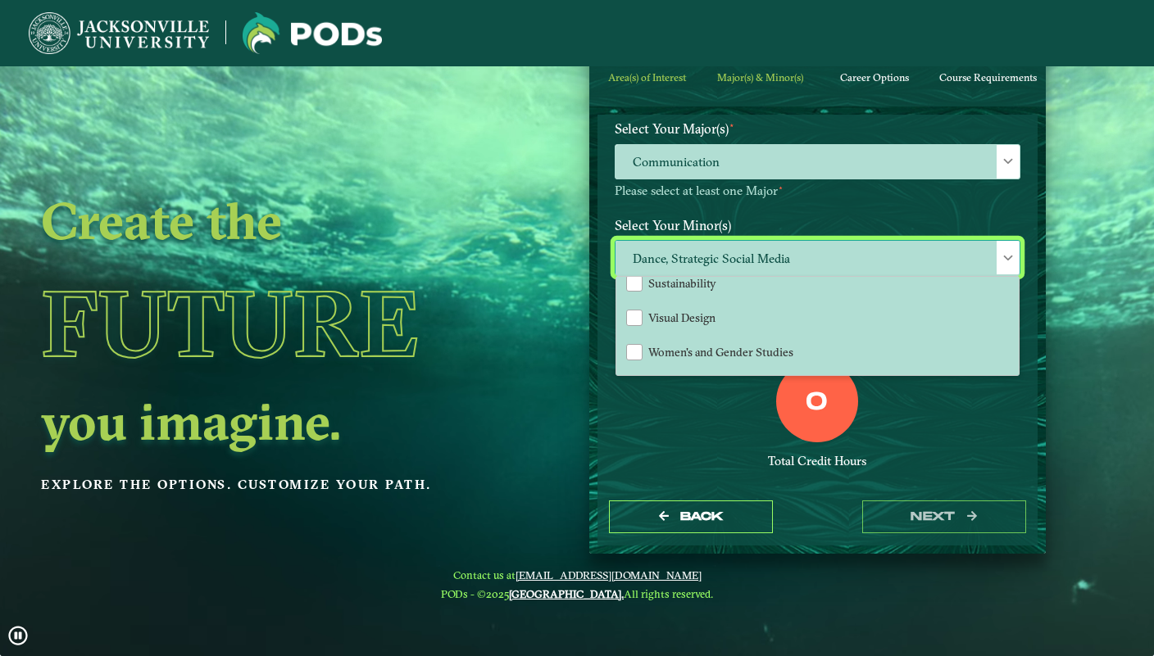
scroll to position [1759, 0]
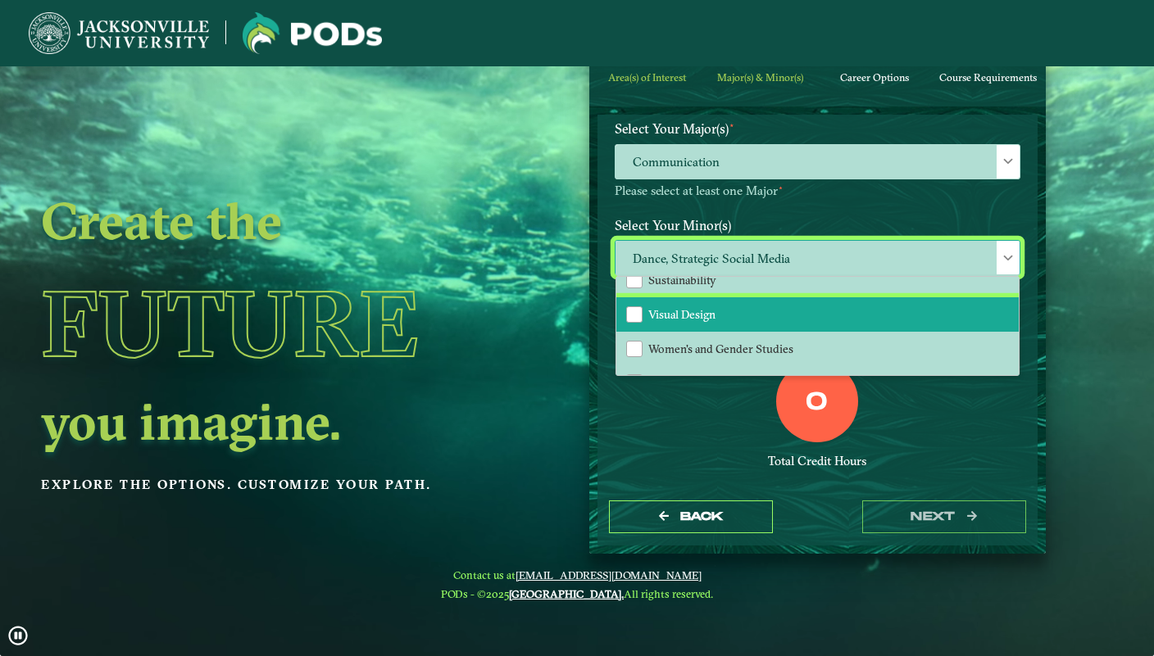
click at [817, 315] on li "Visual Design" at bounding box center [817, 314] width 402 height 34
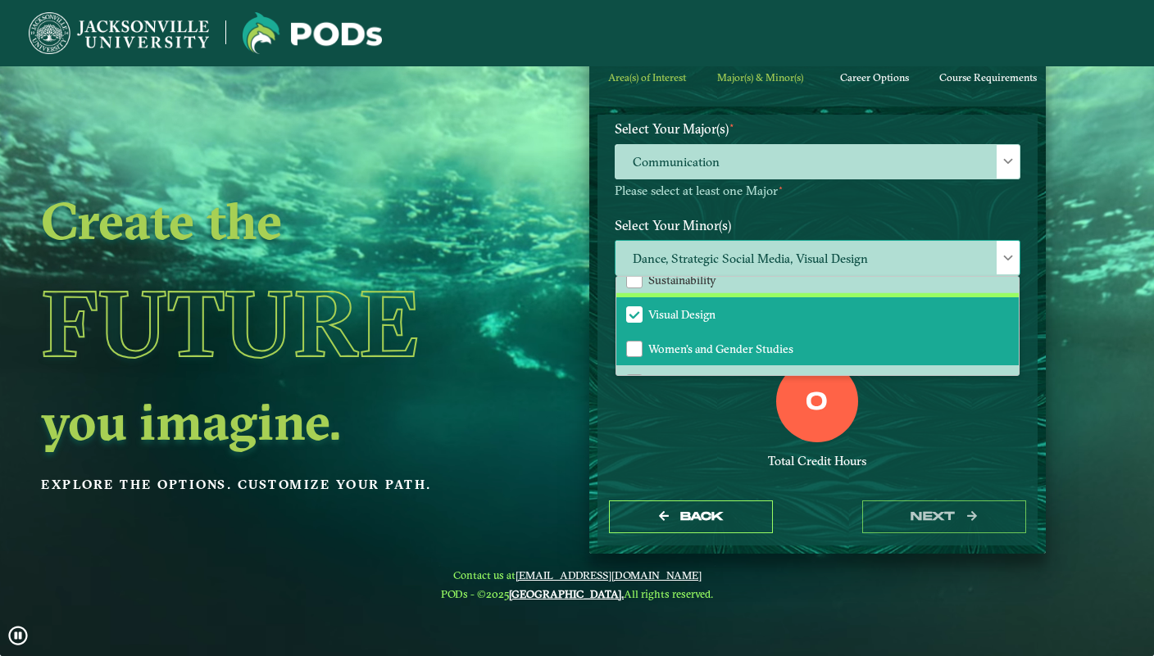
scroll to position [1786, 0]
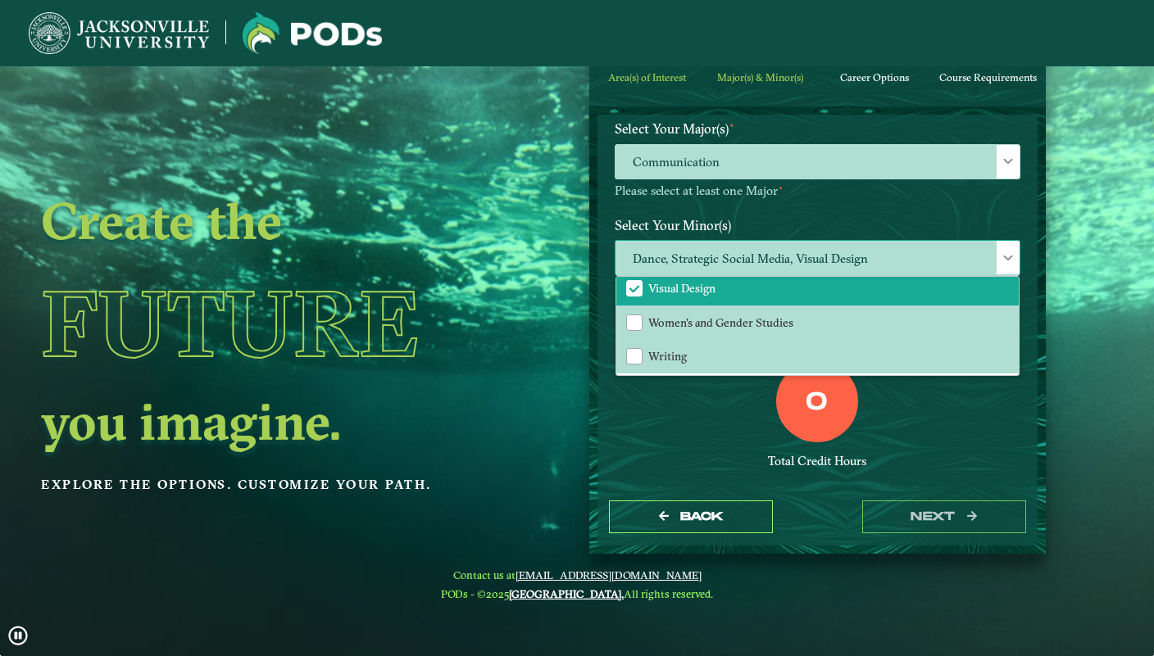
click at [1004, 253] on span at bounding box center [1007, 257] width 11 height 11
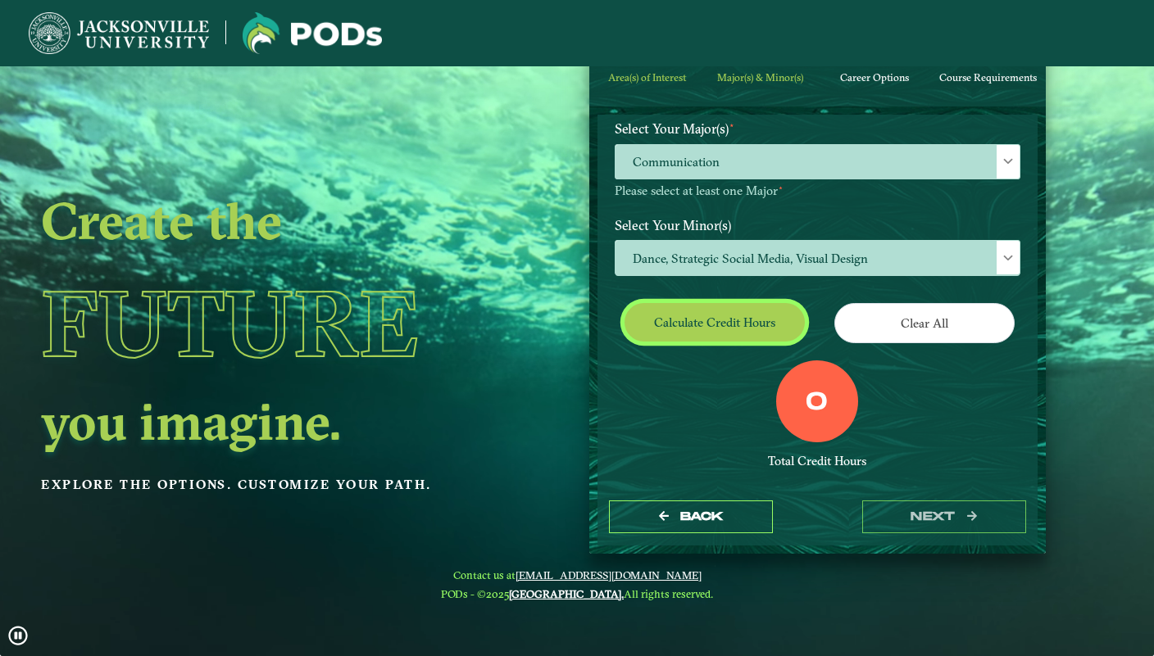
click at [770, 320] on button "Calculate credit hours" at bounding box center [714, 322] width 180 height 39
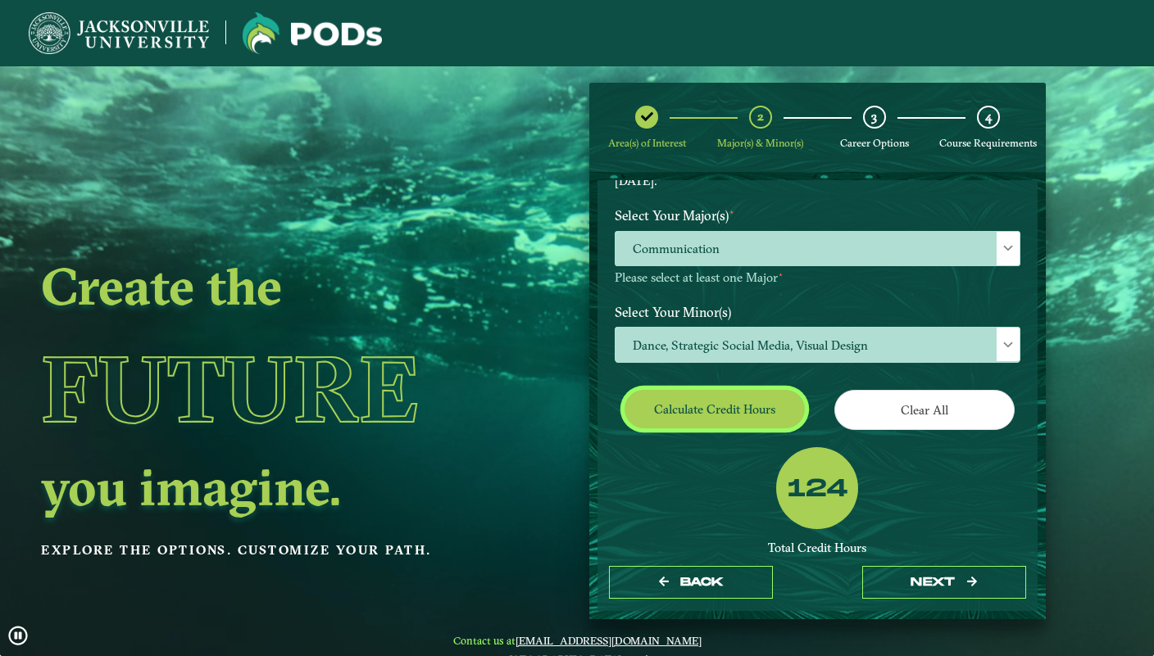
scroll to position [175, 0]
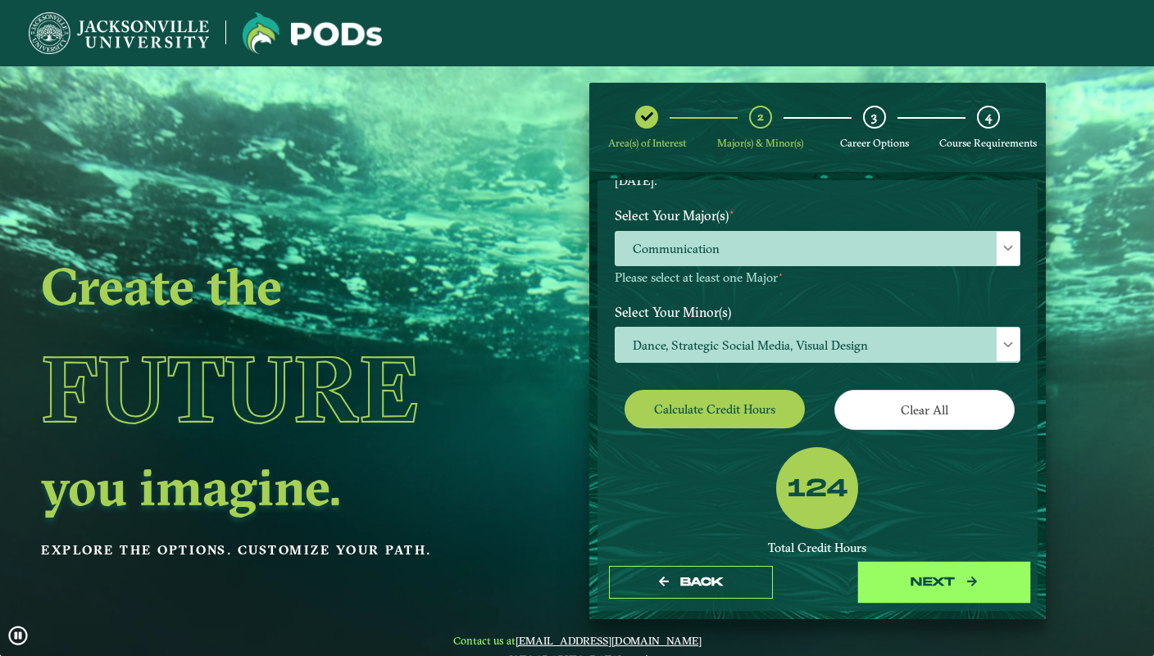
click at [917, 588] on button "next" at bounding box center [944, 583] width 164 height 34
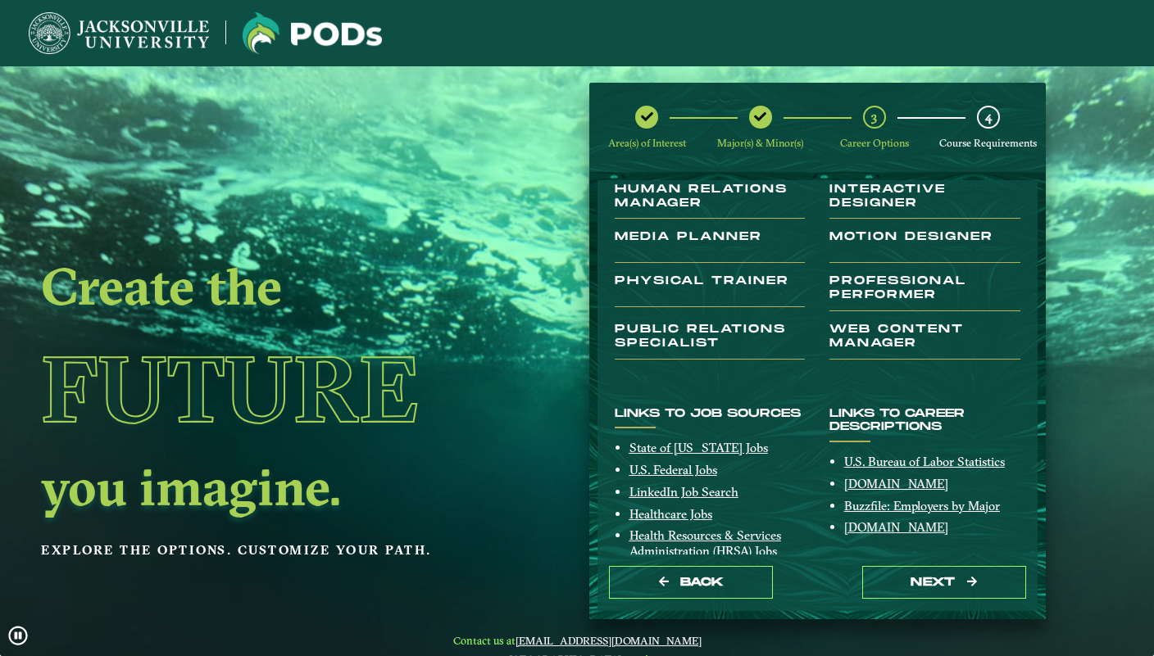
scroll to position [296, 0]
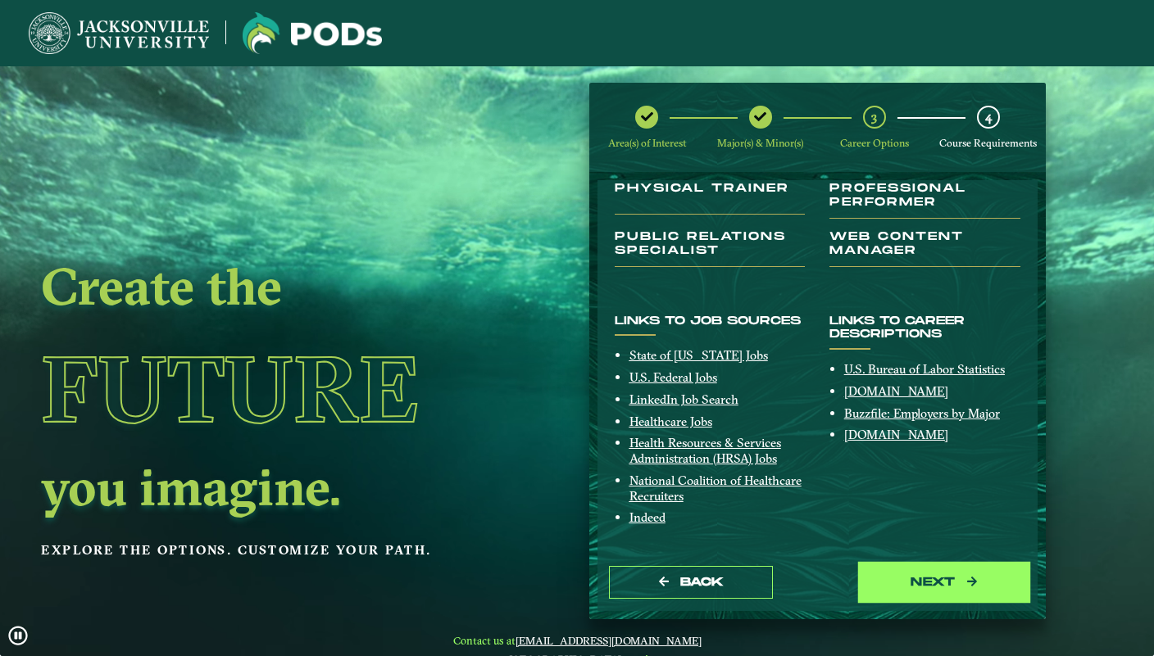
click at [913, 581] on button "next" at bounding box center [944, 583] width 164 height 34
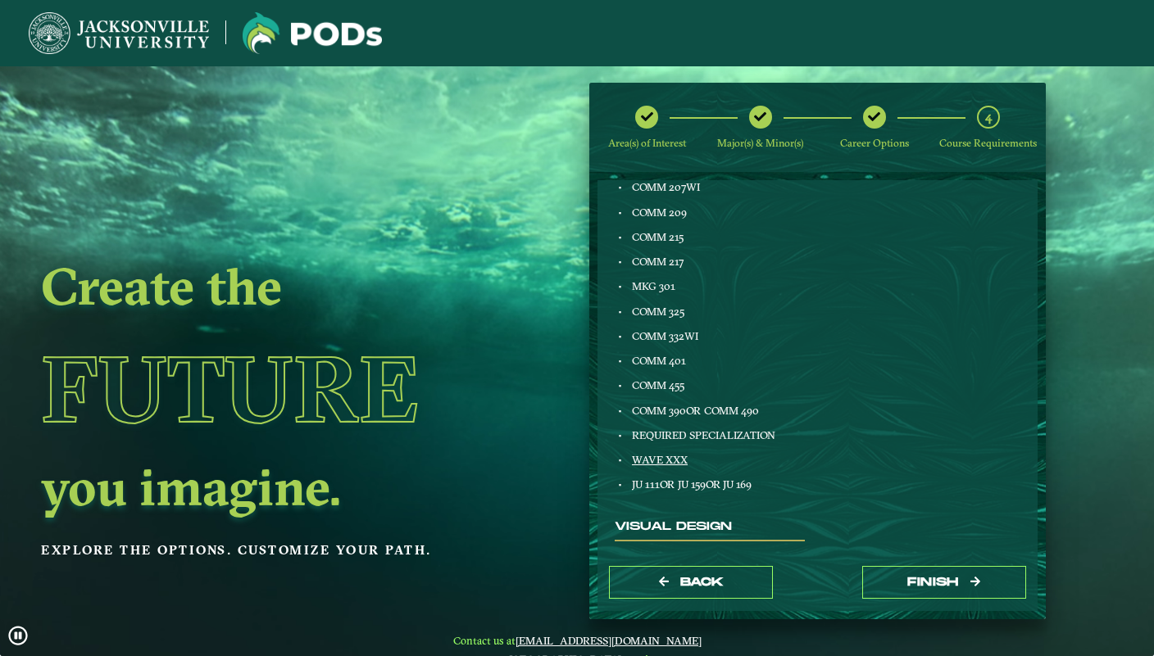
scroll to position [729, 0]
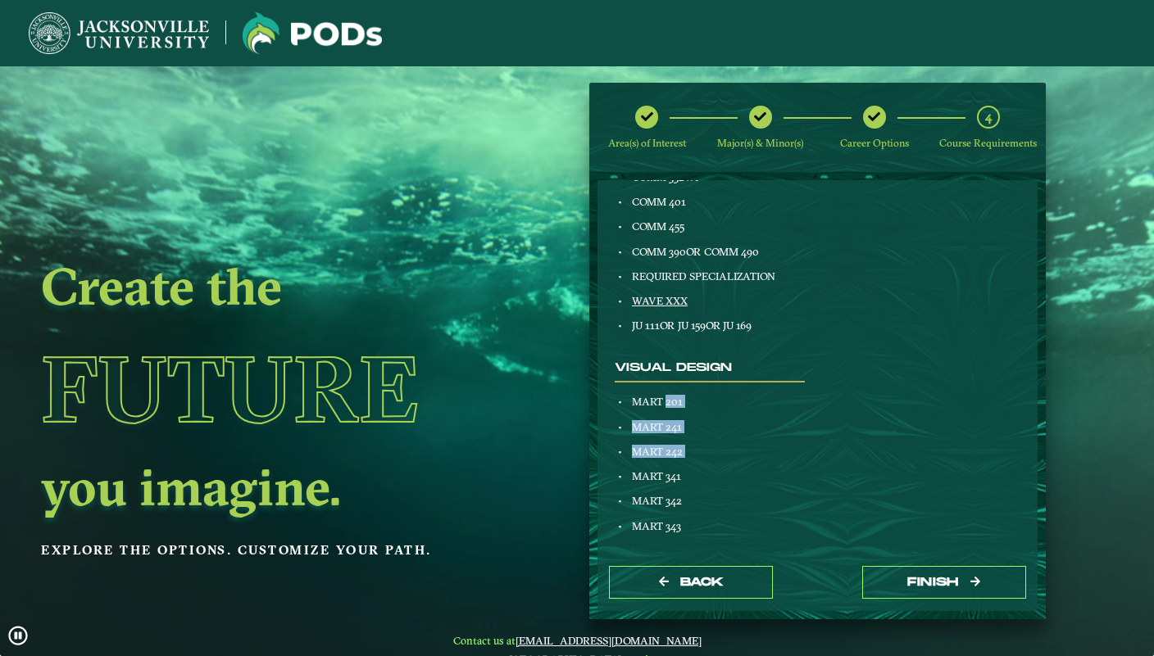
drag, startPoint x: 665, startPoint y: 408, endPoint x: 777, endPoint y: 468, distance: 126.5
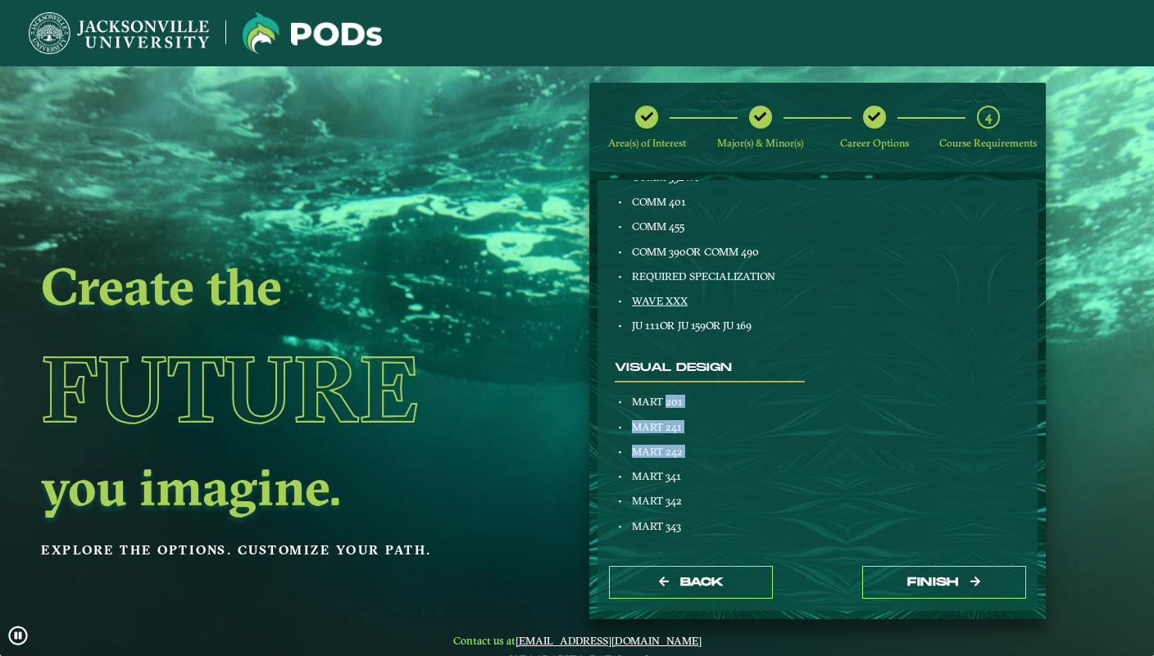
click at [777, 469] on div "Visual Design MART 201 MART 241 MART 242 MART 341 MART 342 MART 343" at bounding box center [709, 452] width 215 height 183
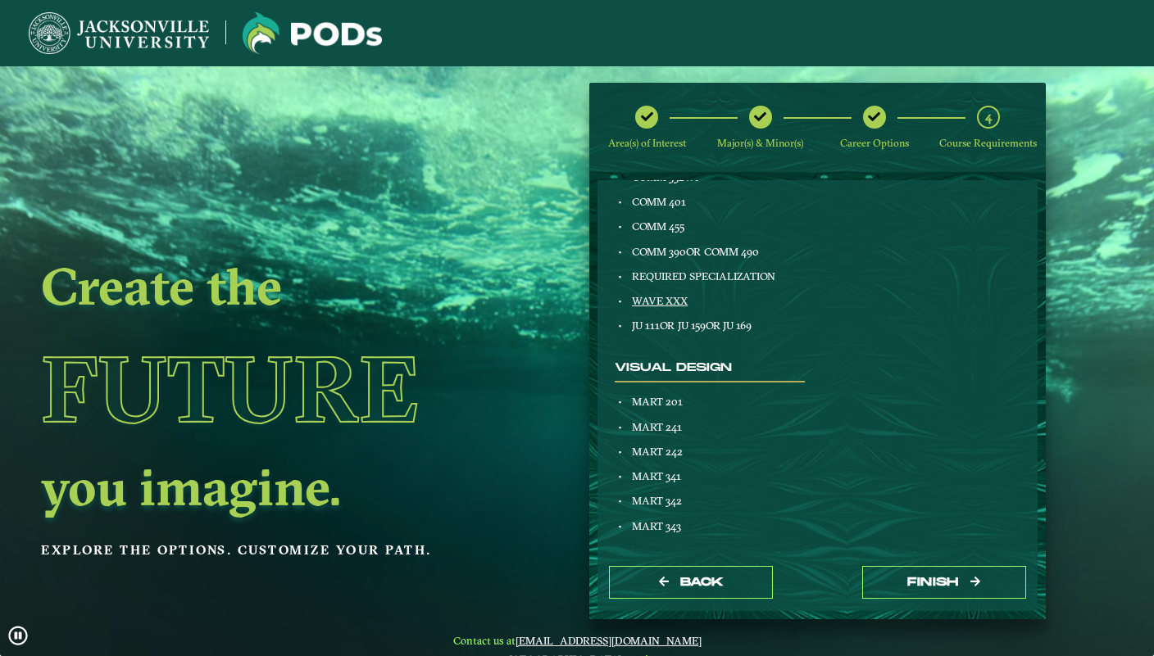
click at [777, 468] on div "Visual Design MART 201 MART 241 MART 242 MART 341 MART 342 MART 343" at bounding box center [709, 452] width 215 height 183
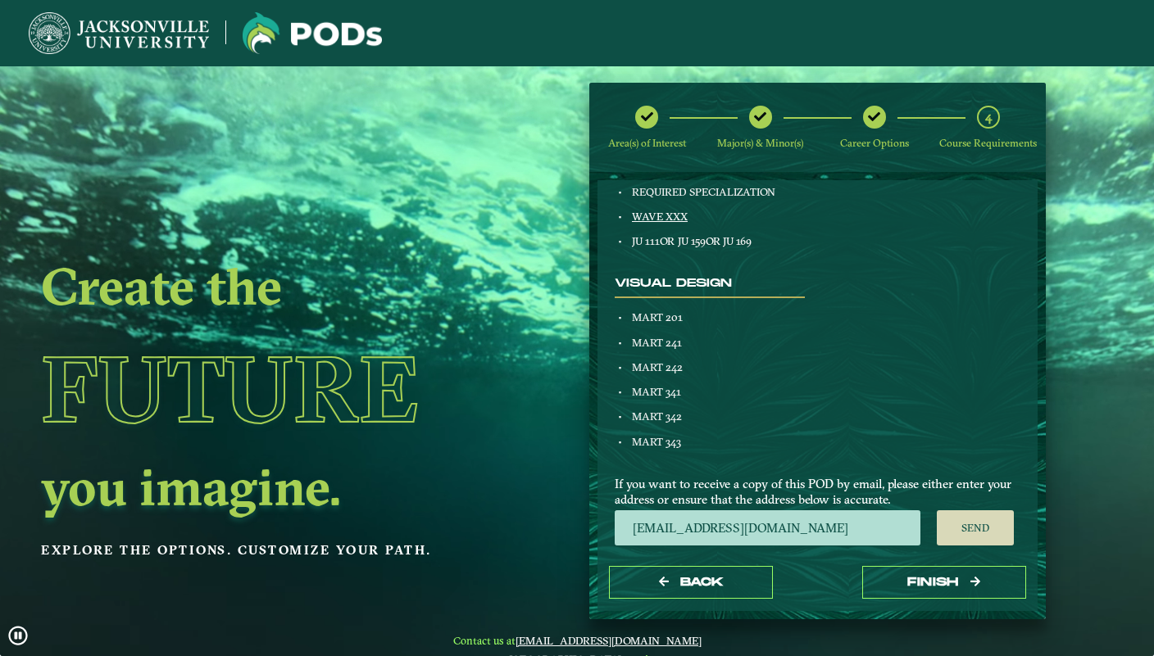
scroll to position [821, 0]
